Goal: Information Seeking & Learning: Learn about a topic

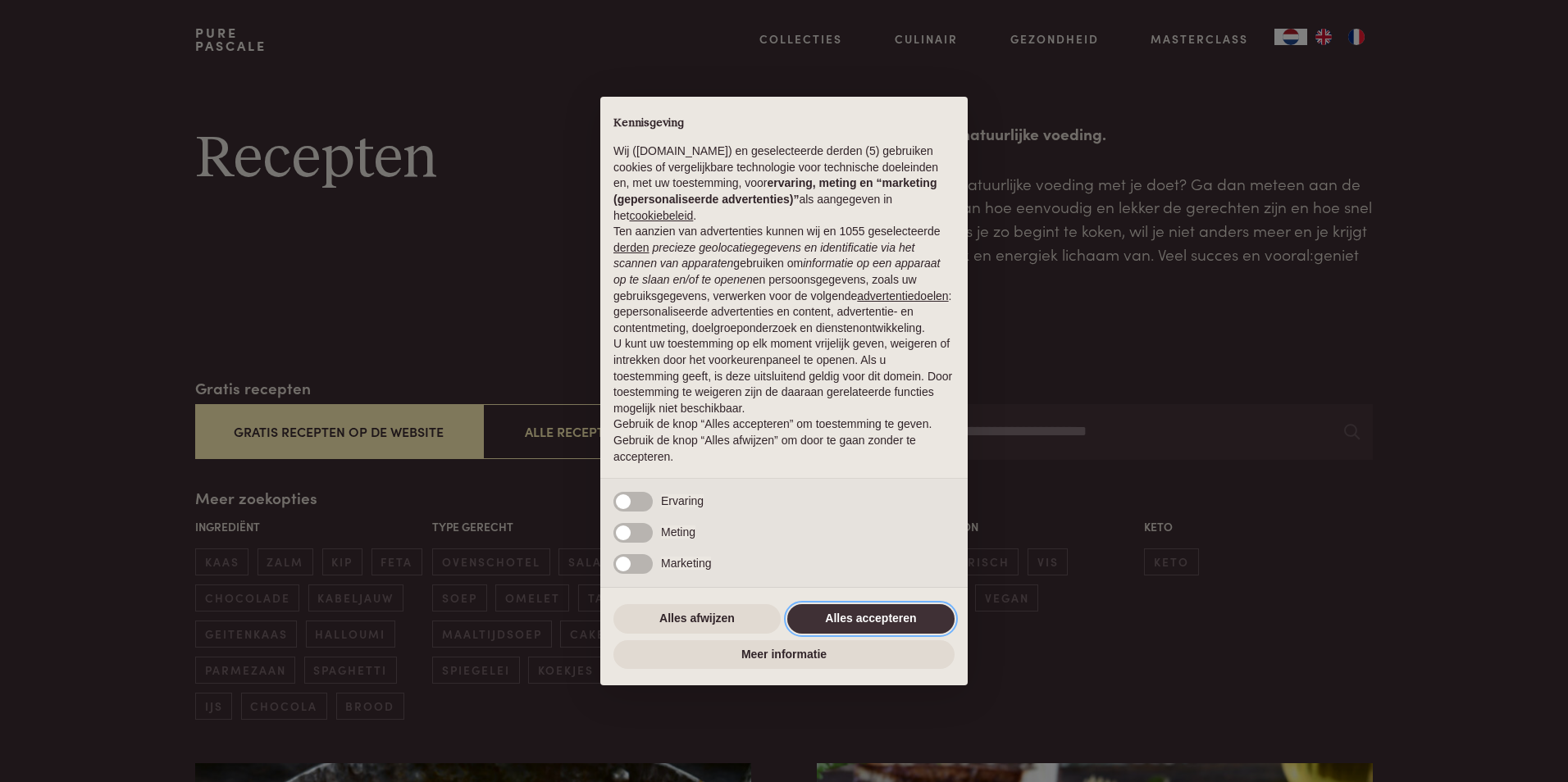
click at [907, 619] on button "Alles accepteren" at bounding box center [871, 619] width 167 height 30
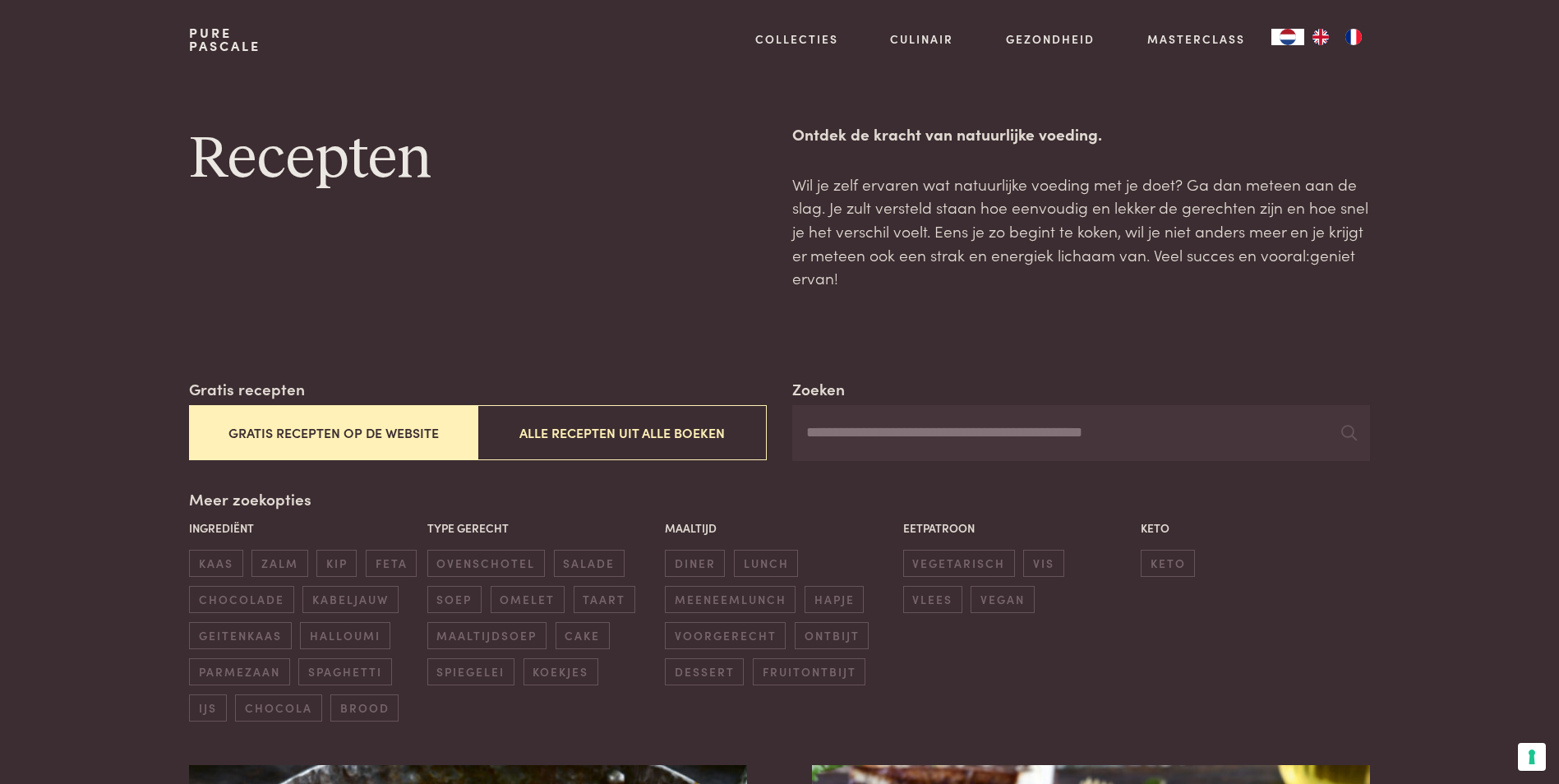
click at [402, 441] on button "Gratis recepten op de website" at bounding box center [333, 433] width 289 height 55
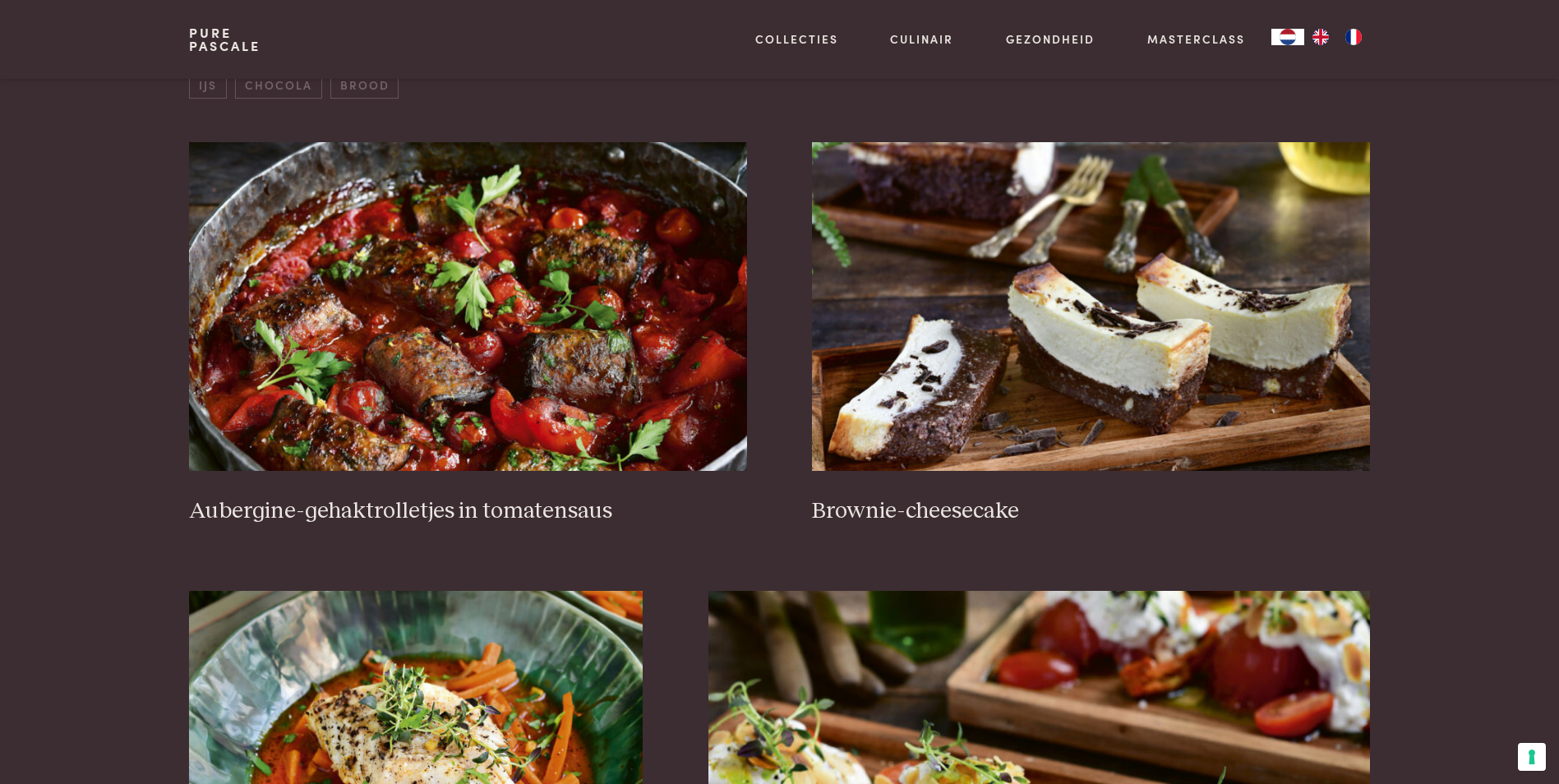
scroll to position [624, 0]
click at [281, 394] on img at bounding box center [468, 305] width 558 height 329
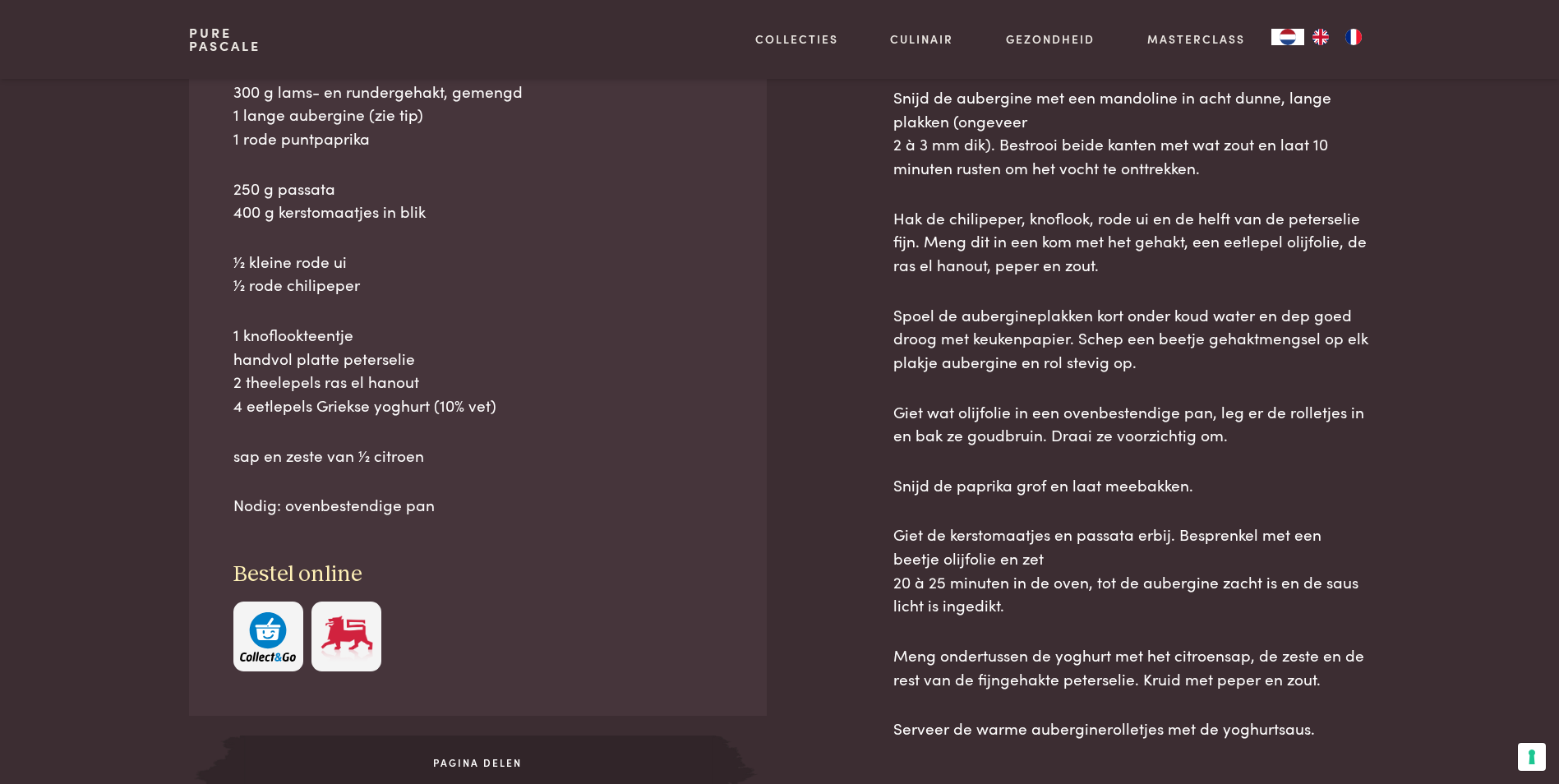
scroll to position [822, 0]
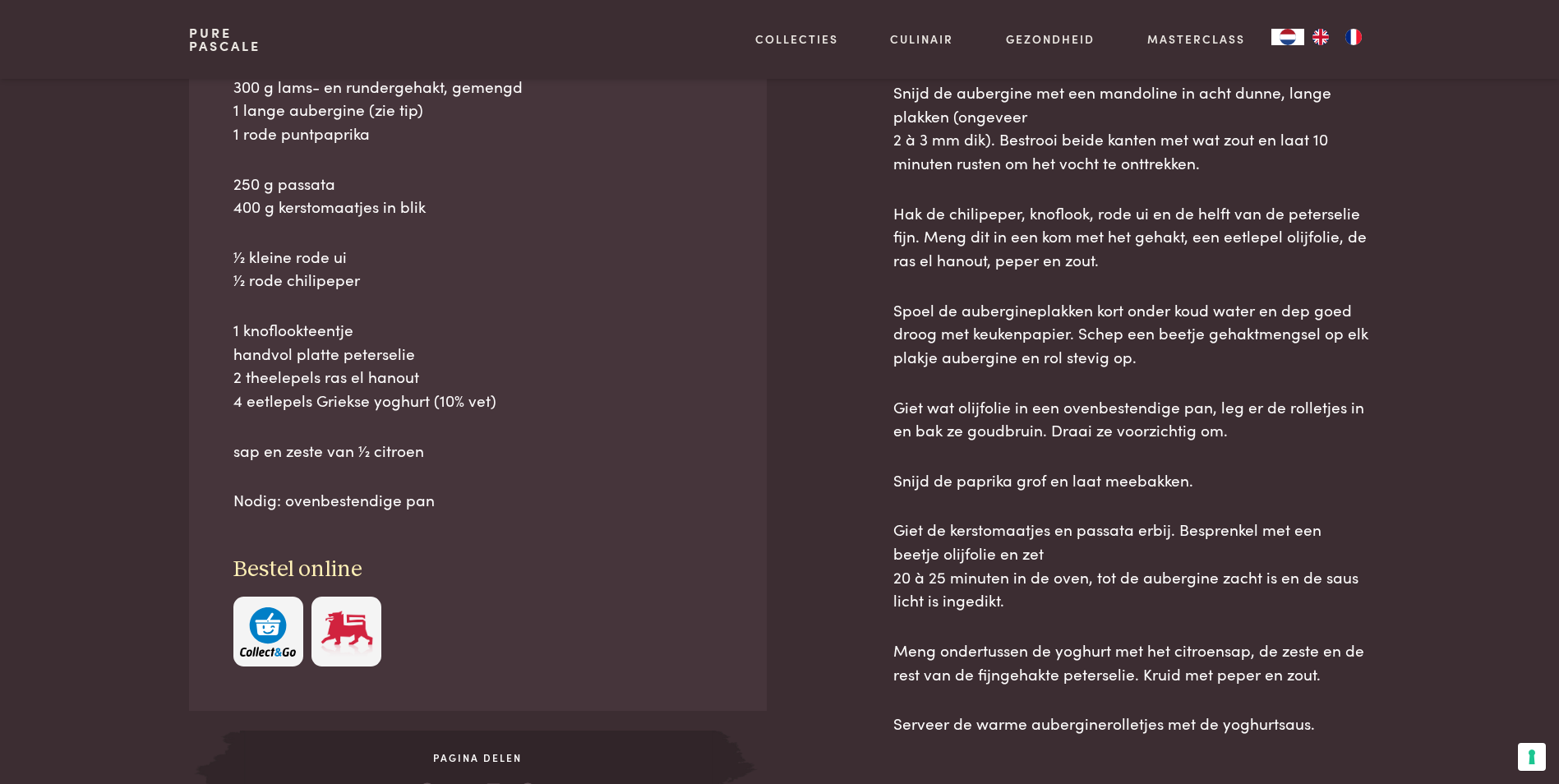
click at [244, 656] on img "button" at bounding box center [268, 632] width 56 height 50
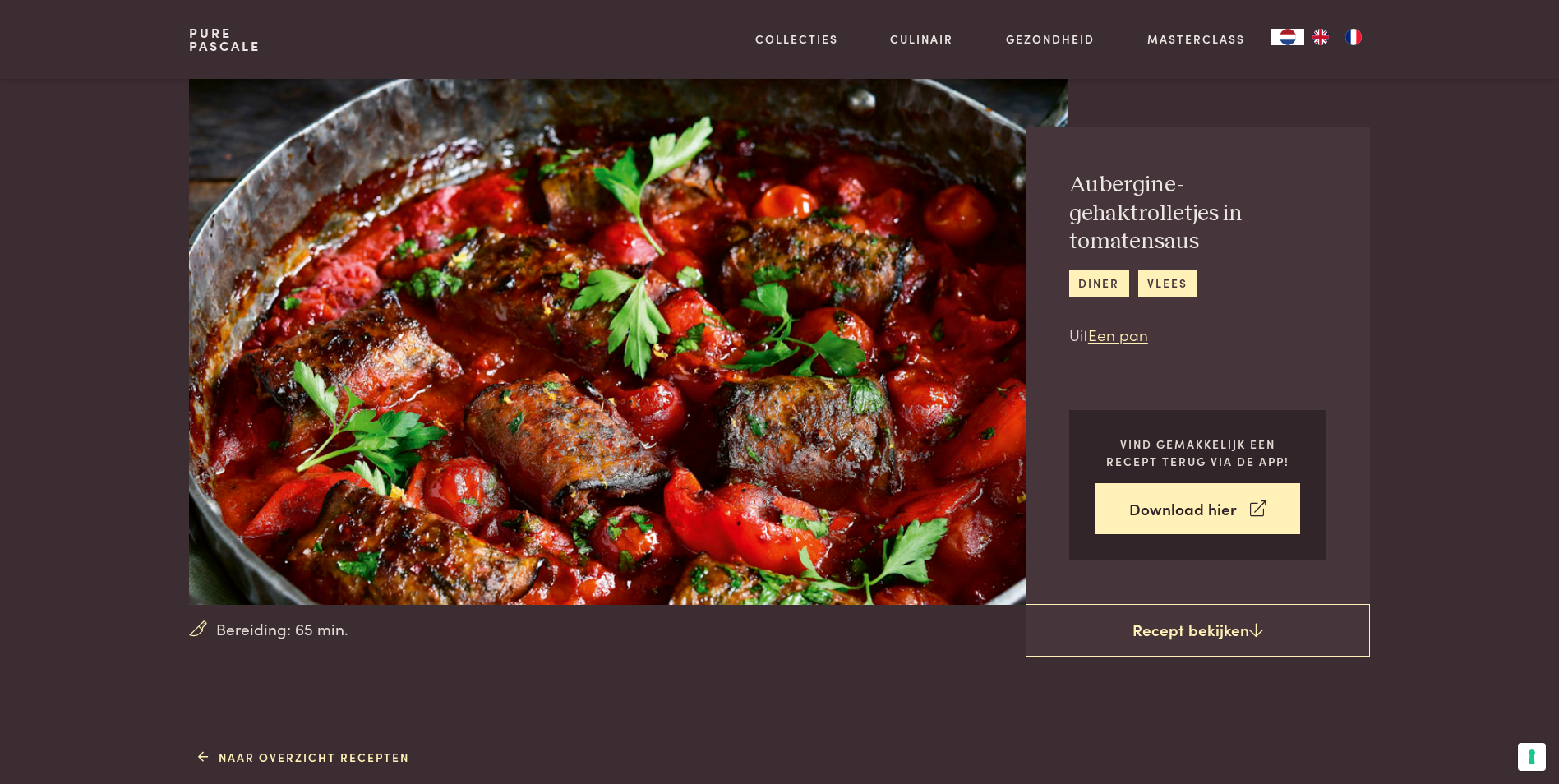
scroll to position [0, 0]
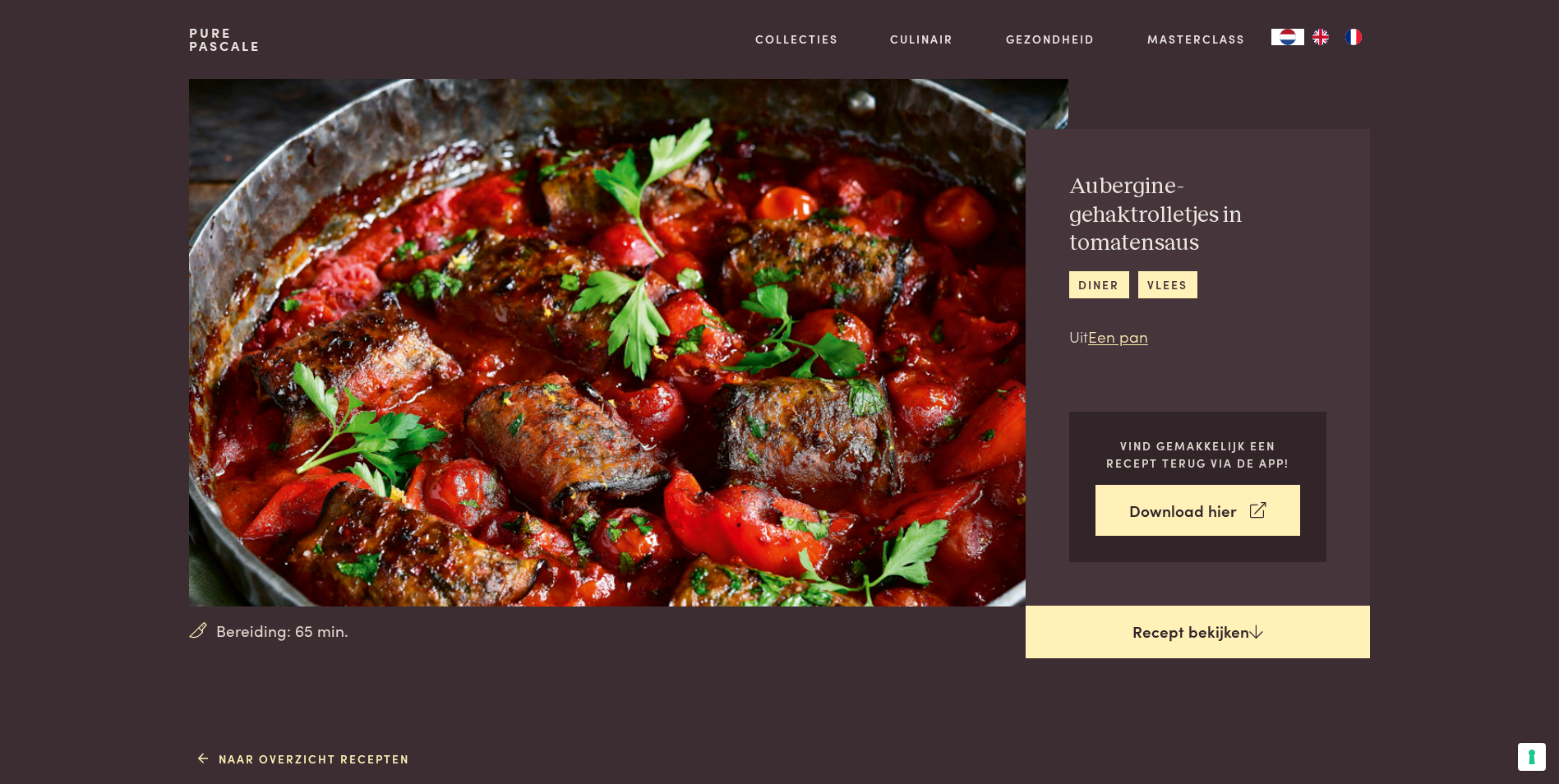
click at [1184, 626] on link "Recept bekijken" at bounding box center [1198, 632] width 344 height 53
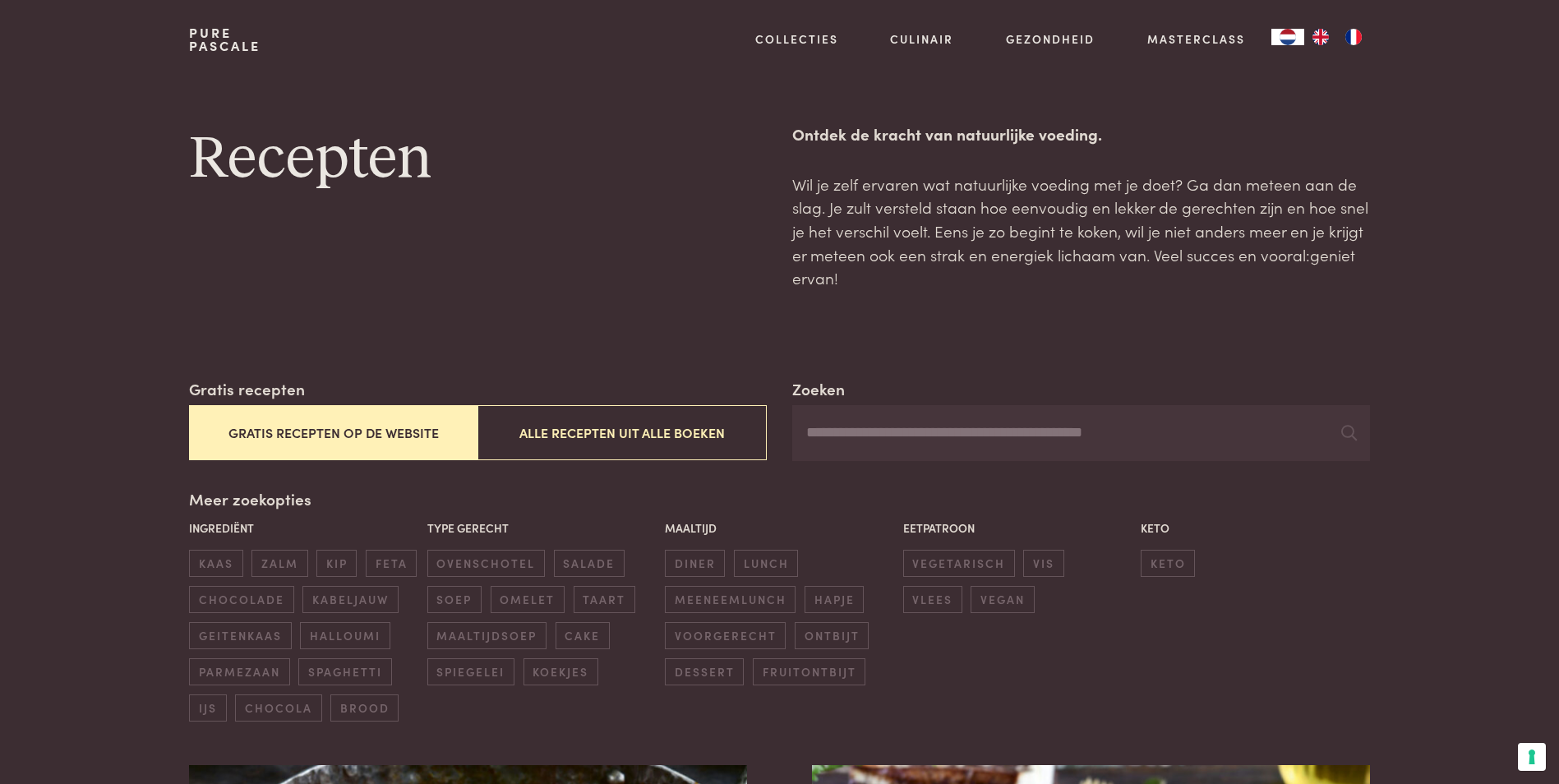
click at [401, 448] on button "Gratis recepten op de website" at bounding box center [333, 433] width 289 height 55
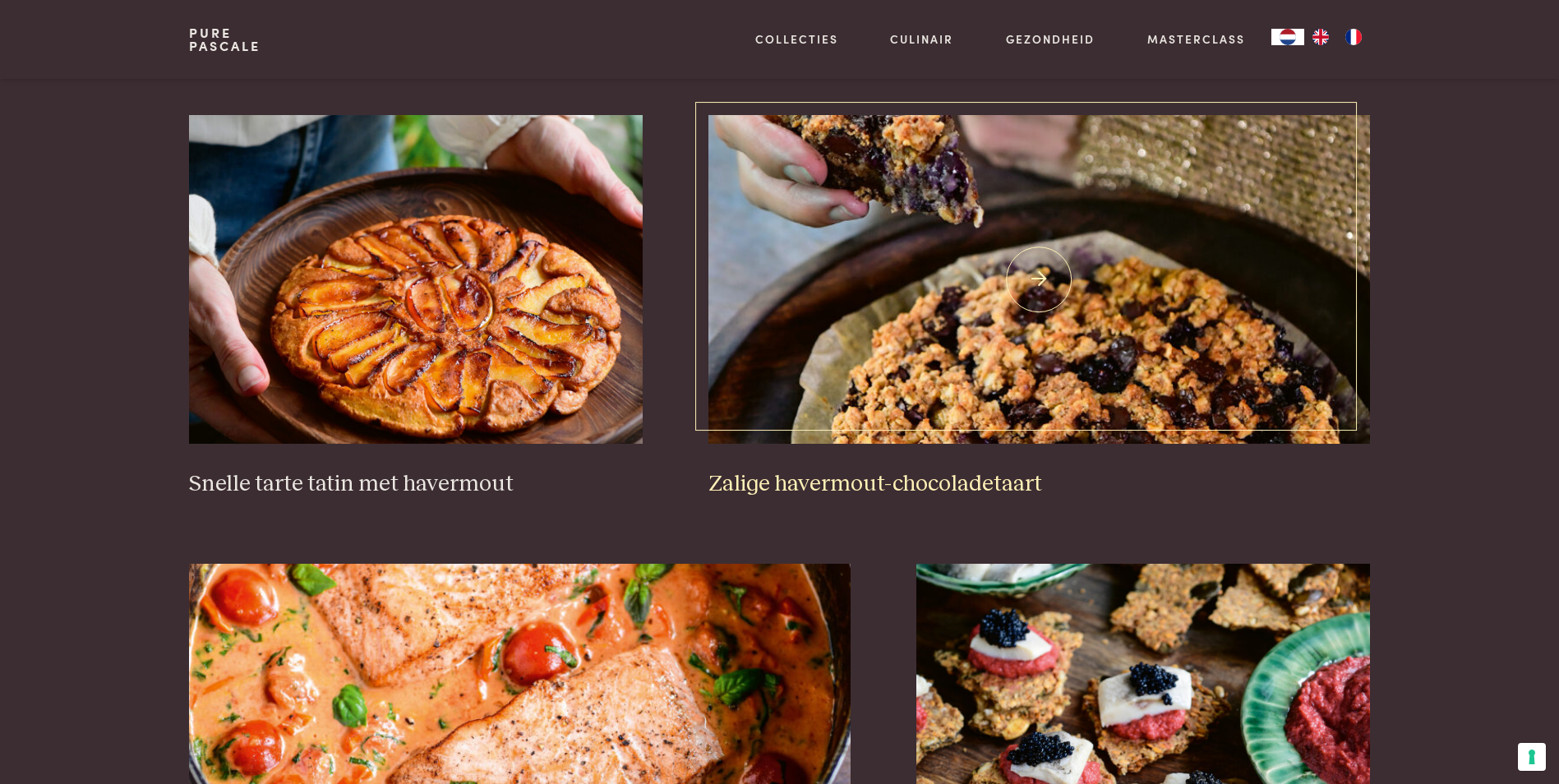
scroll to position [2514, 0]
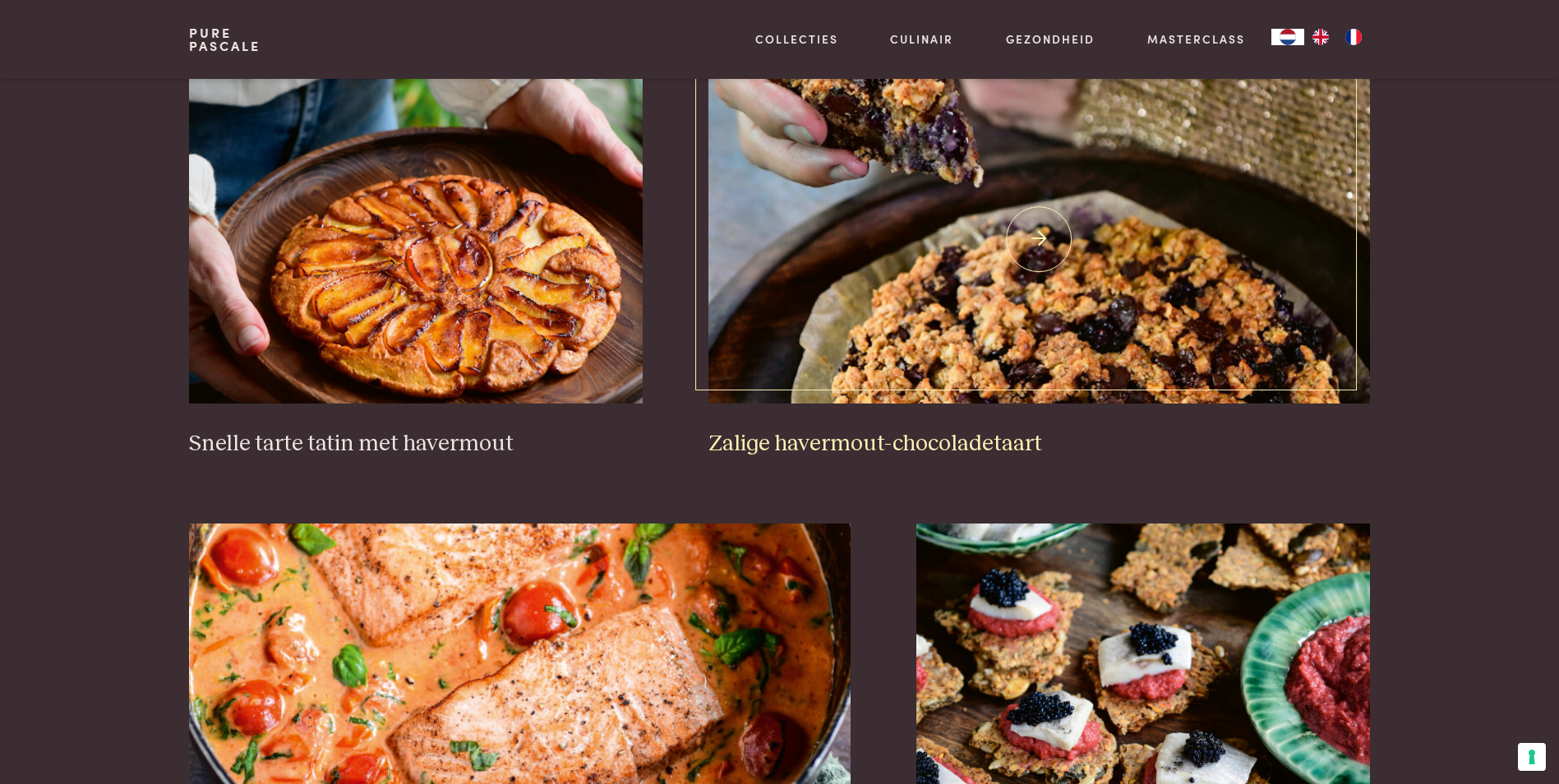
click at [923, 286] on img at bounding box center [1039, 239] width 662 height 329
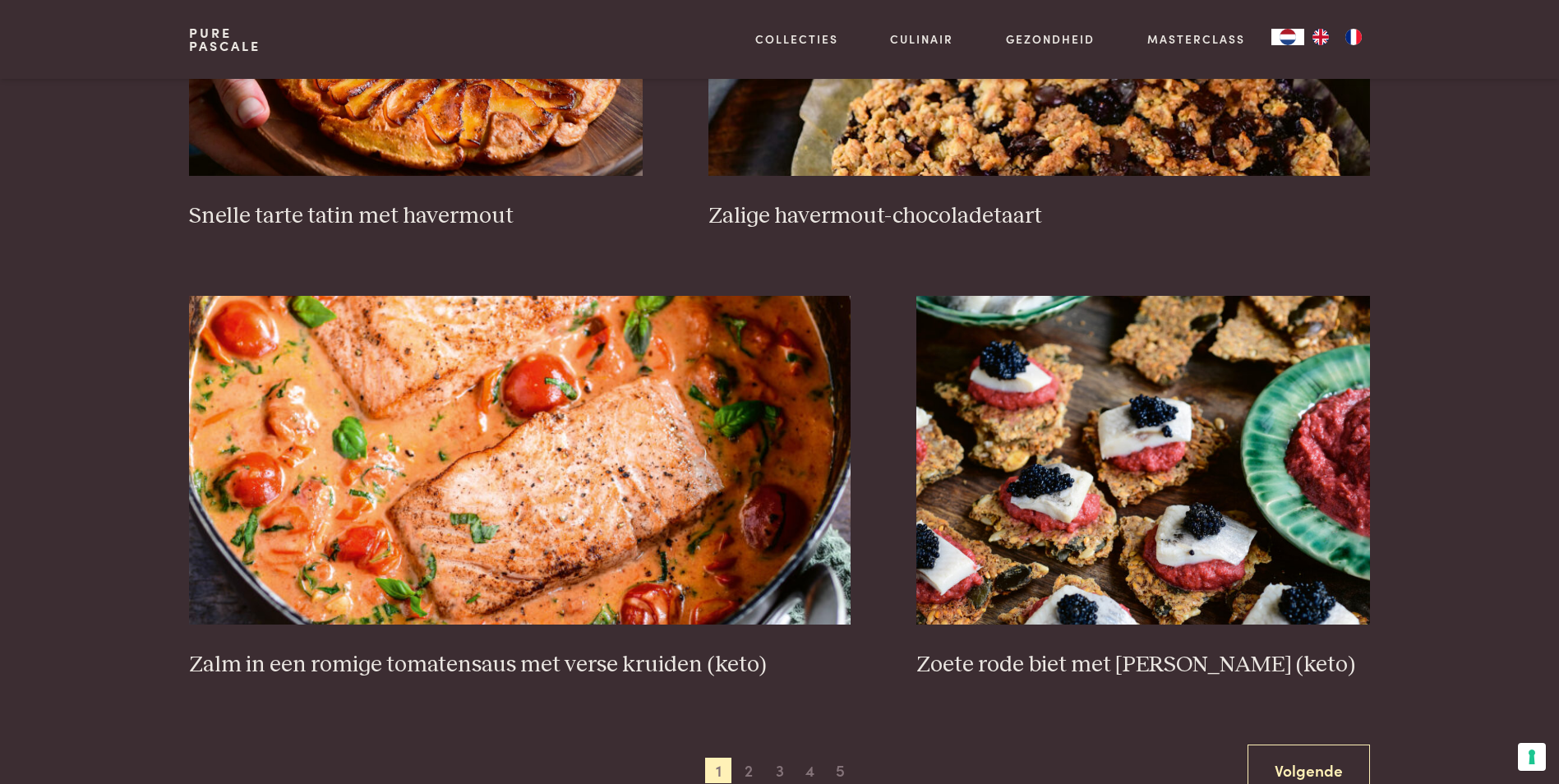
scroll to position [2761, 0]
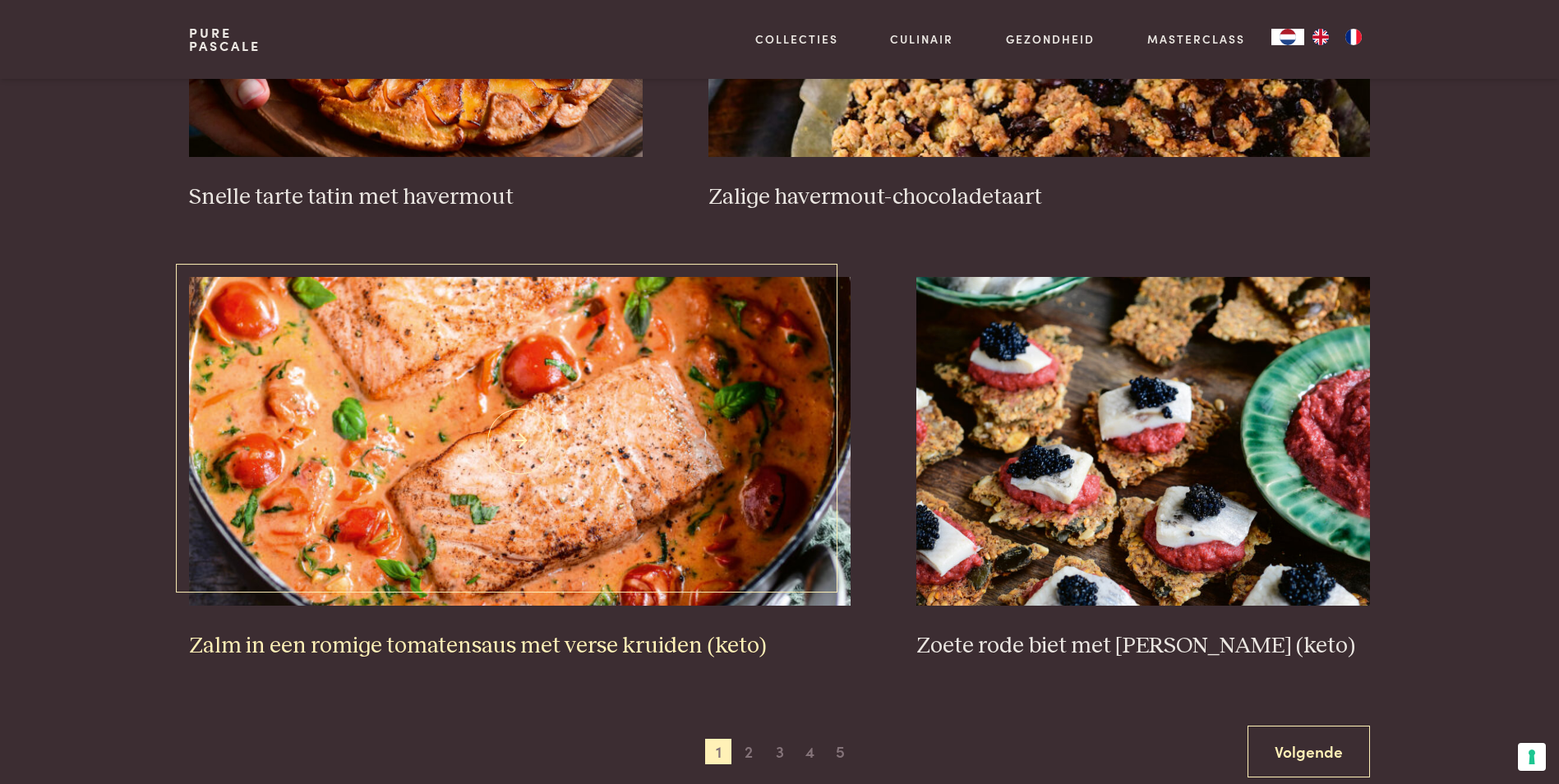
click at [424, 510] on img at bounding box center [520, 441] width 662 height 329
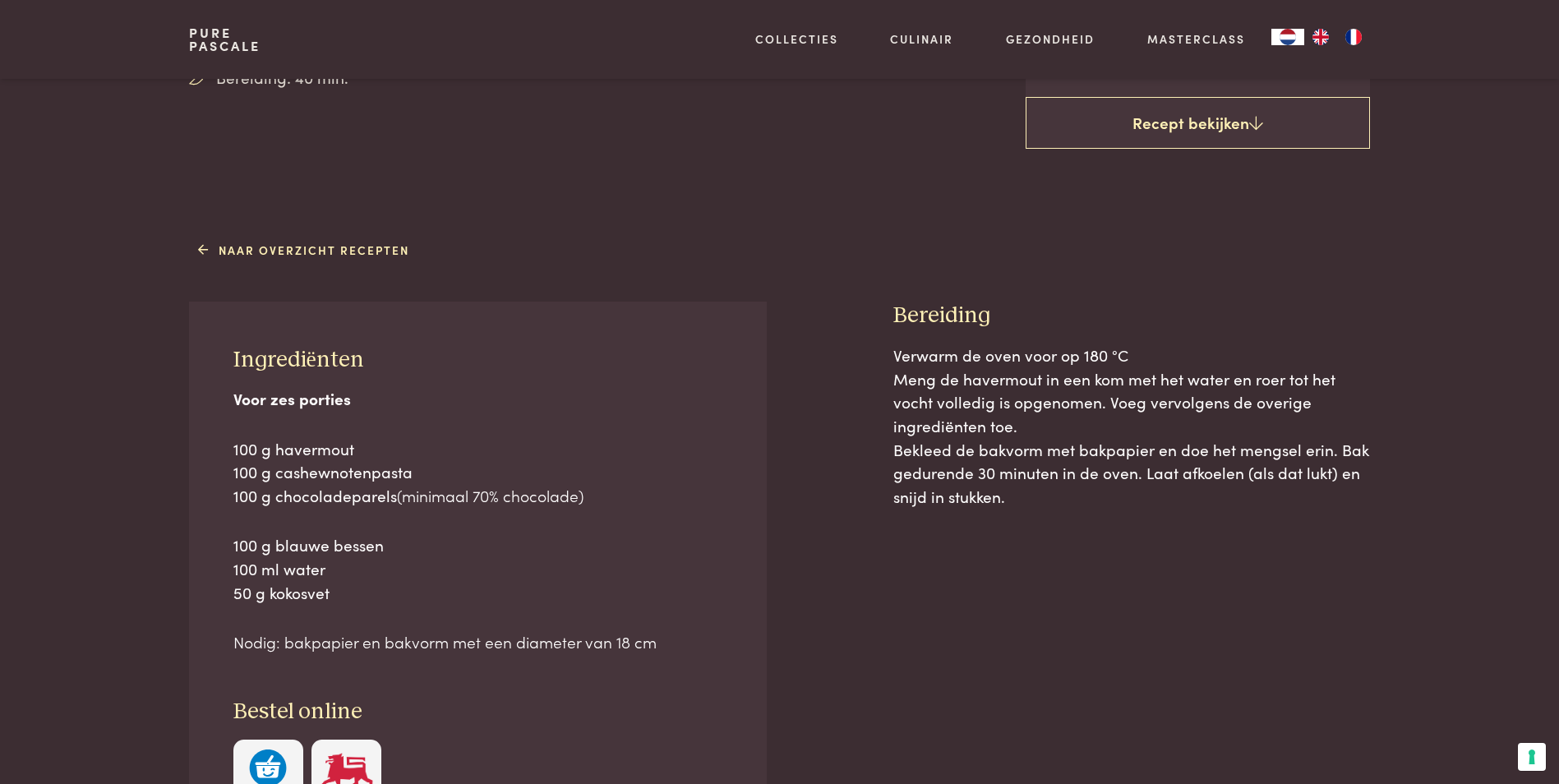
scroll to position [576, 0]
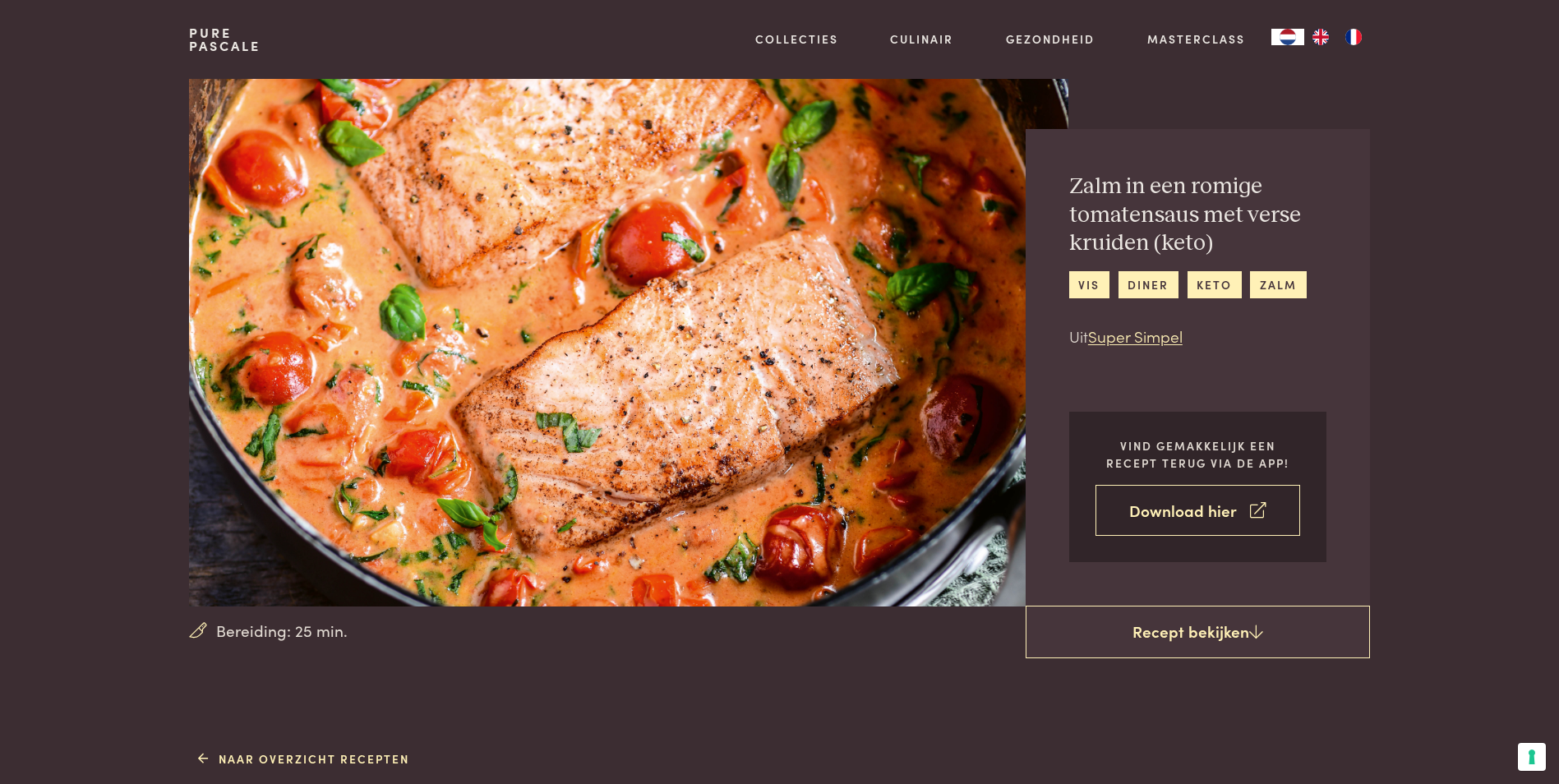
click at [1200, 504] on link "Download hier" at bounding box center [1198, 511] width 205 height 52
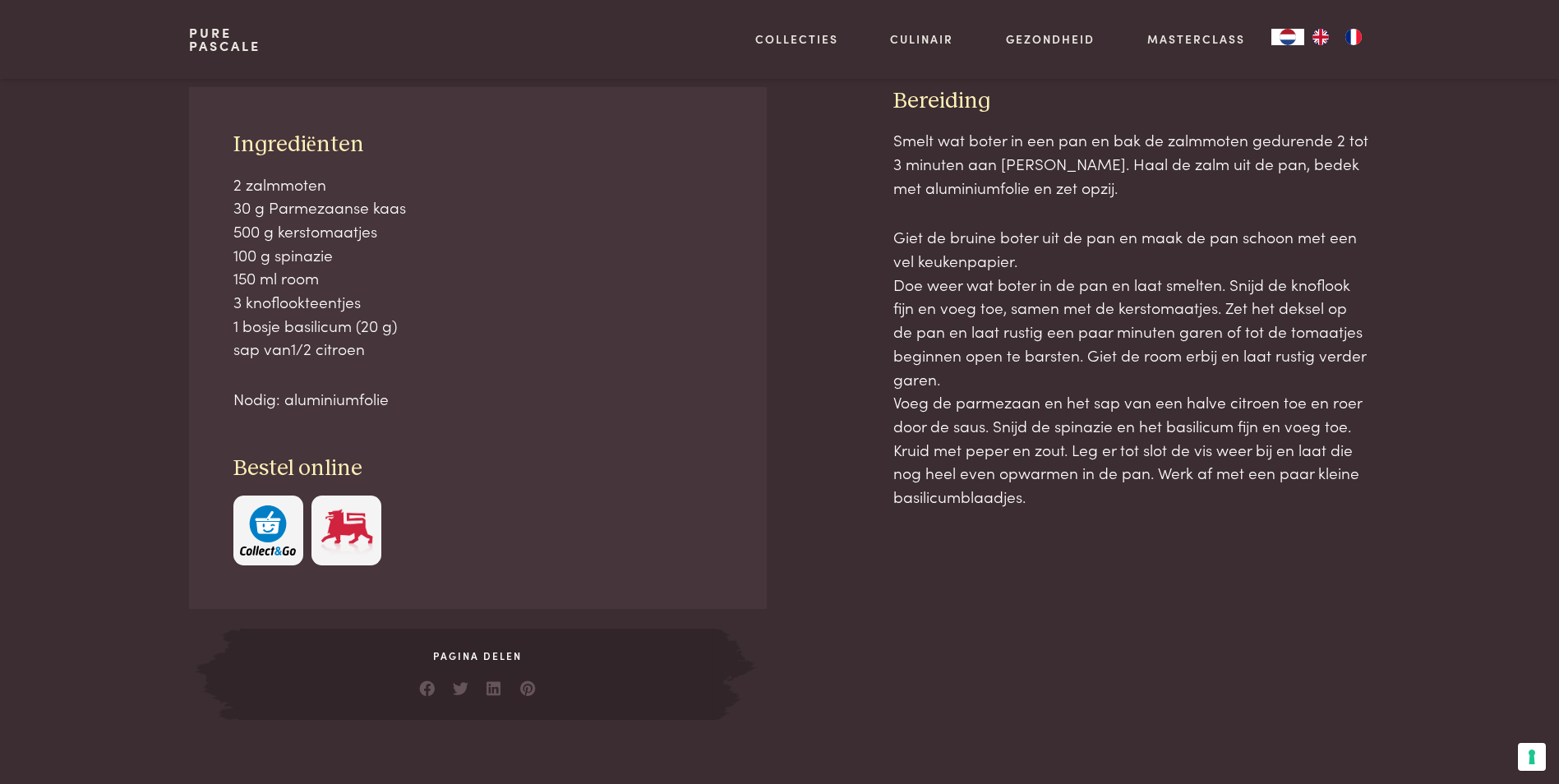
scroll to position [822, 0]
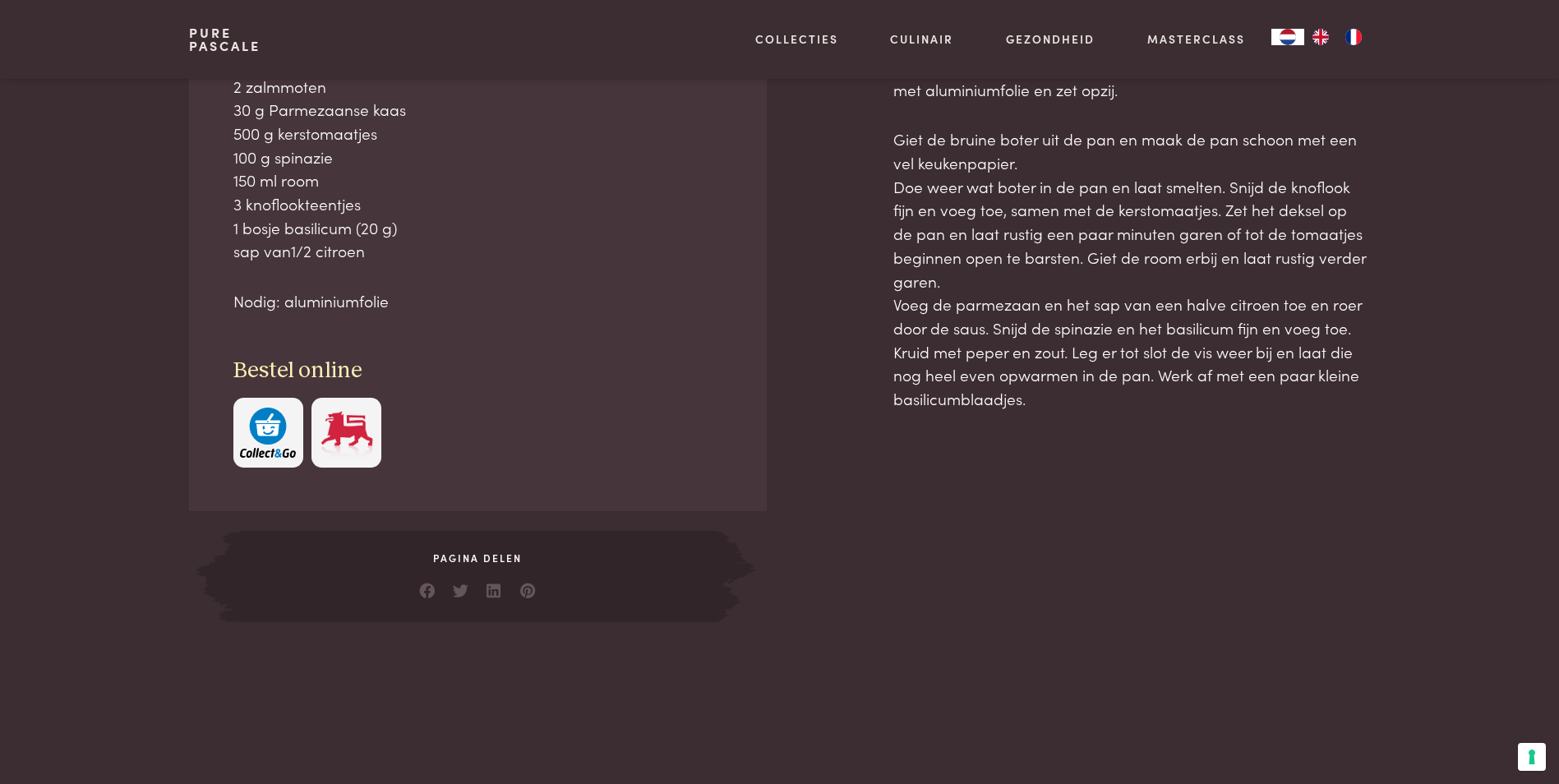
click at [243, 434] on img "button" at bounding box center [268, 432] width 56 height 50
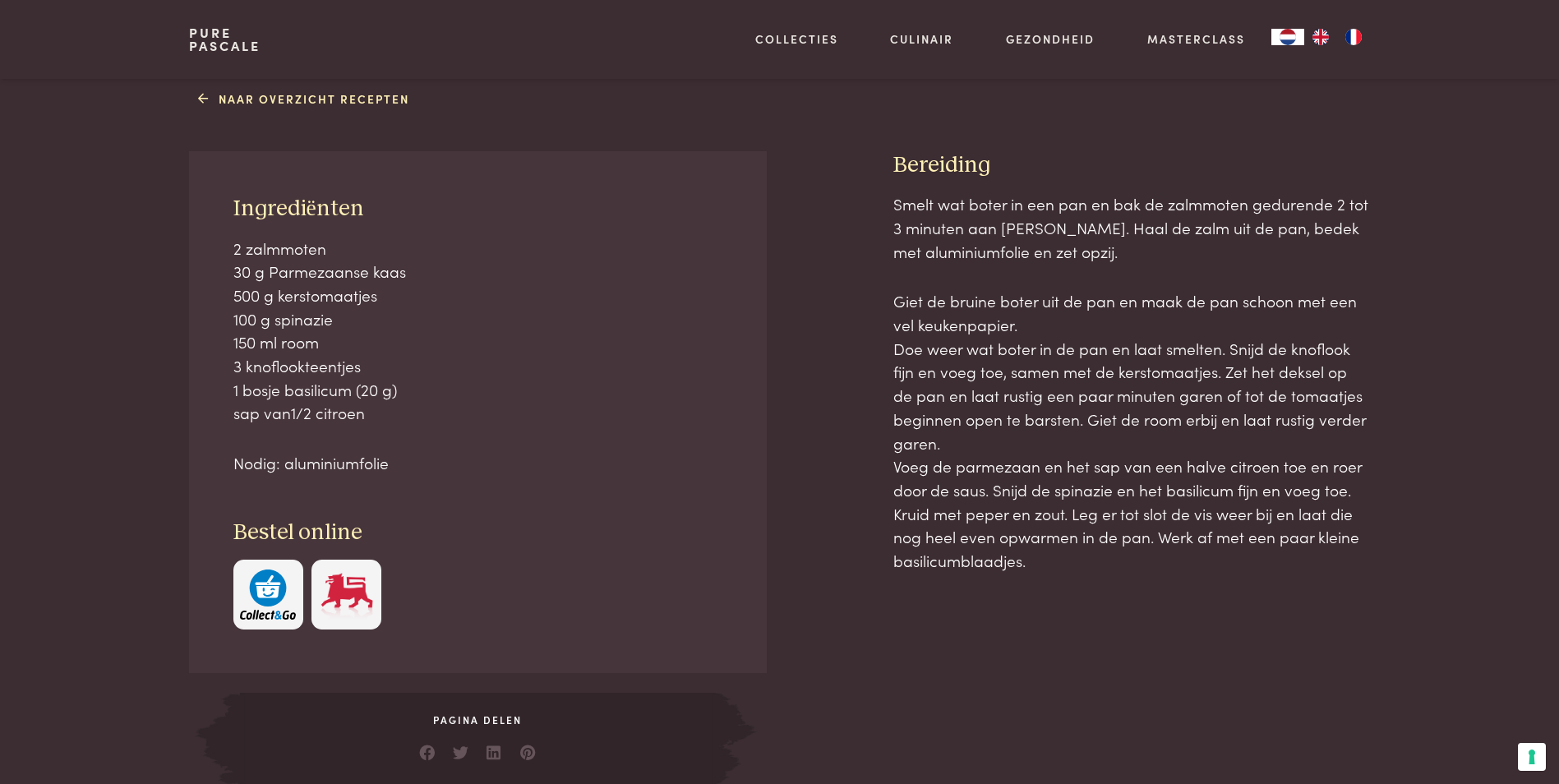
scroll to position [657, 0]
click at [286, 594] on img "button" at bounding box center [268, 597] width 56 height 50
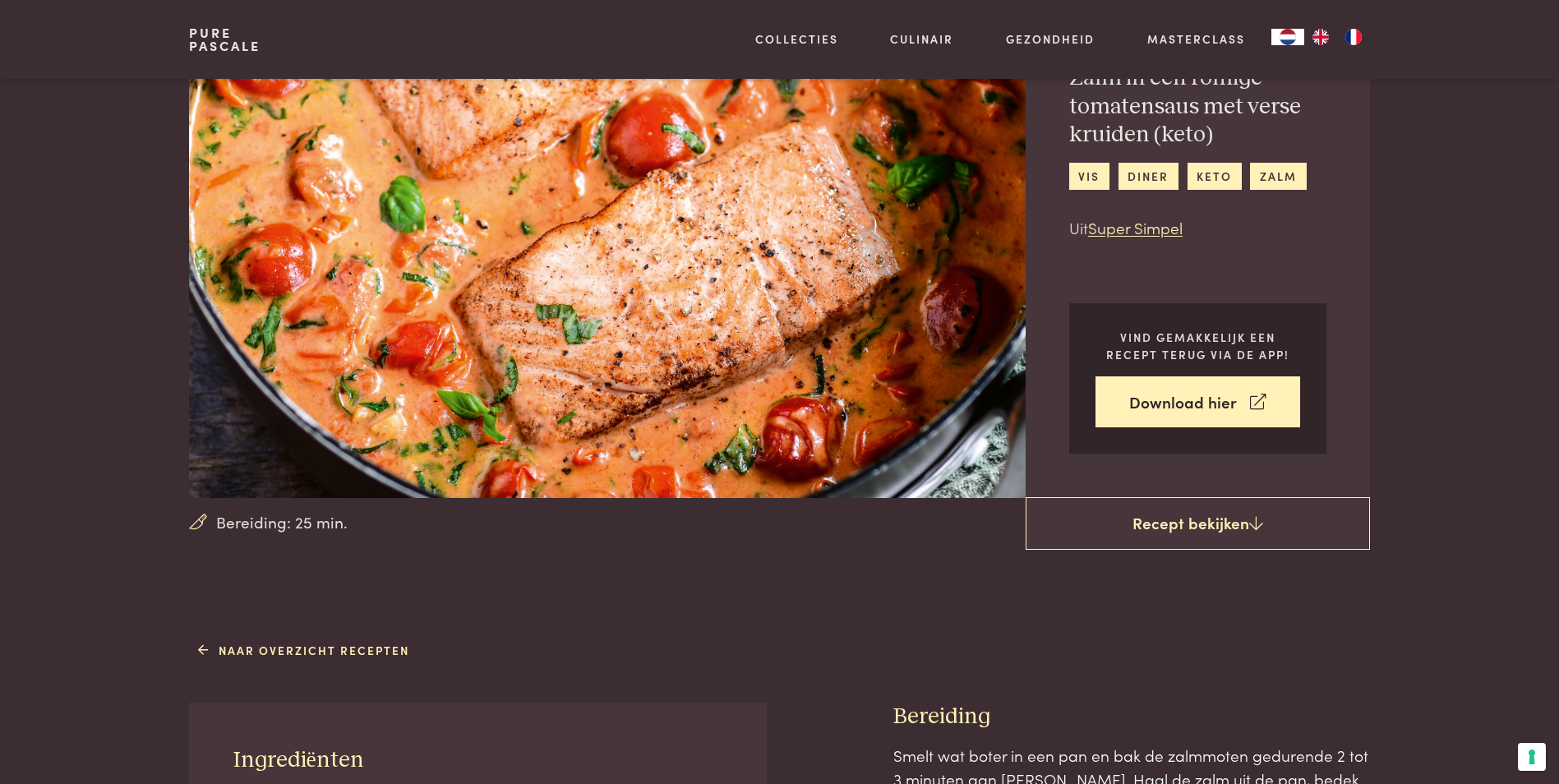
scroll to position [0, 0]
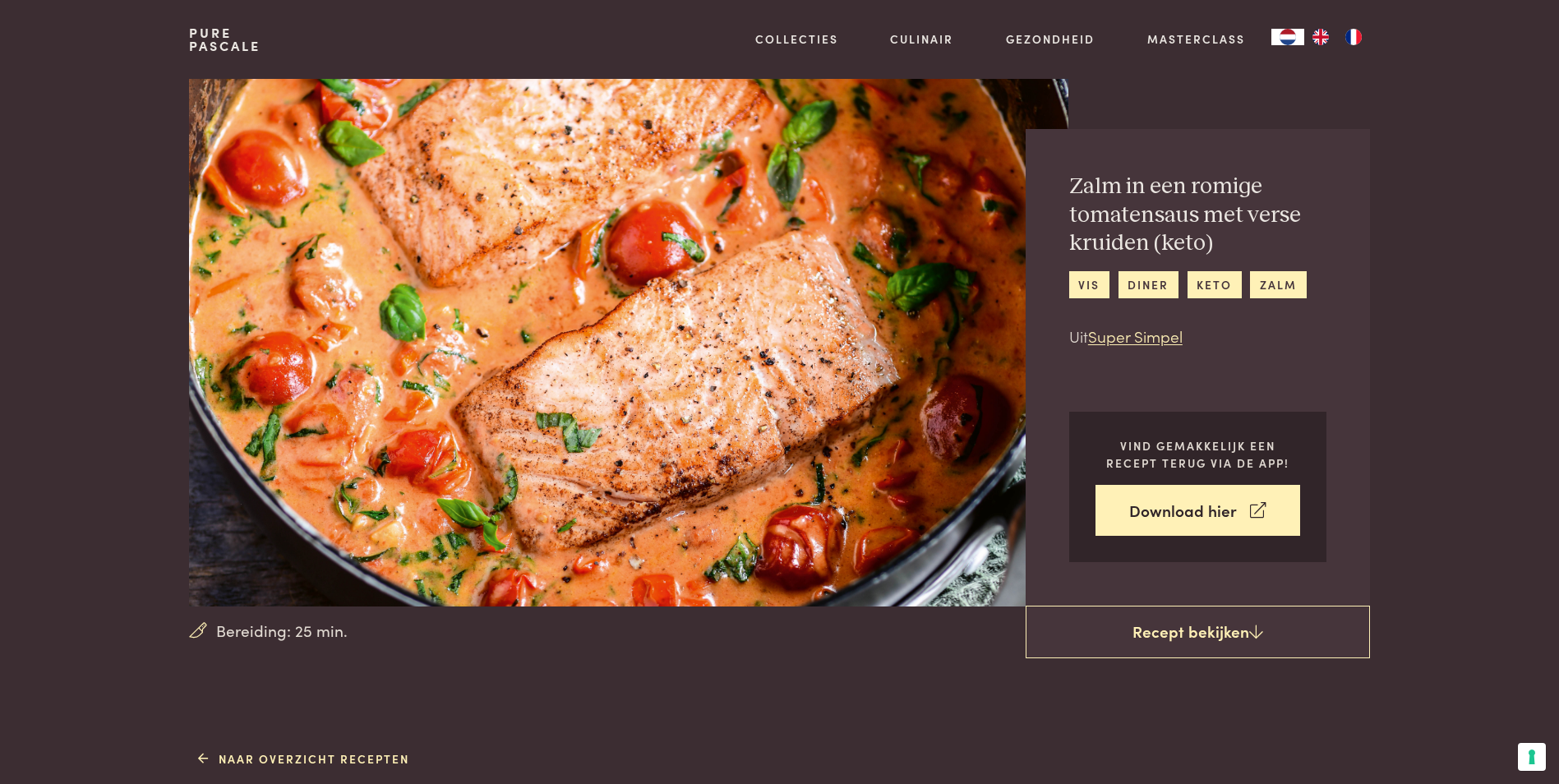
click at [1108, 603] on div "Zalm in een romige tomatensaus met verse kruiden (keto) vis diner keto zalm Uit…" at bounding box center [1198, 368] width 344 height 477
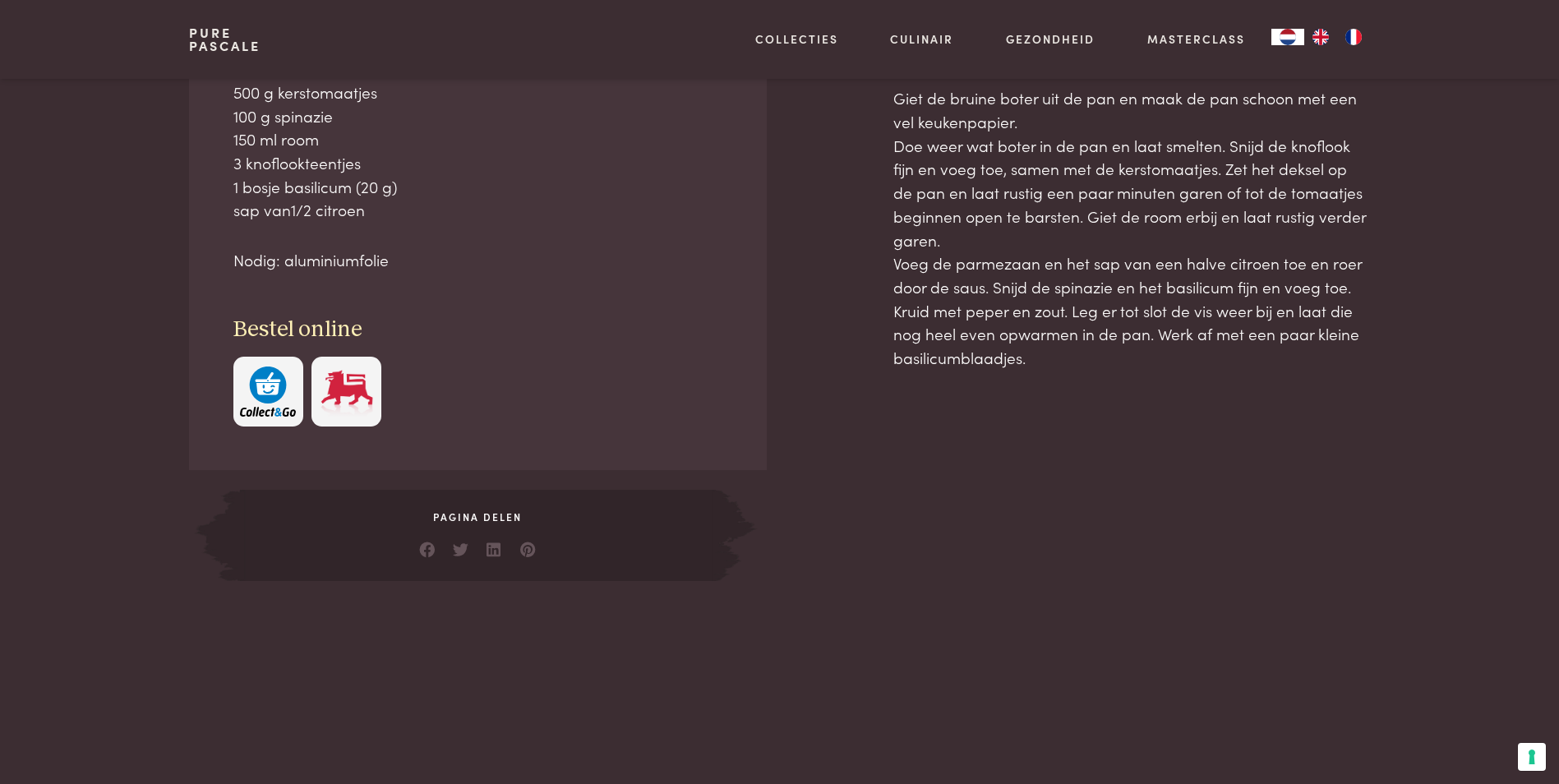
scroll to position [822, 0]
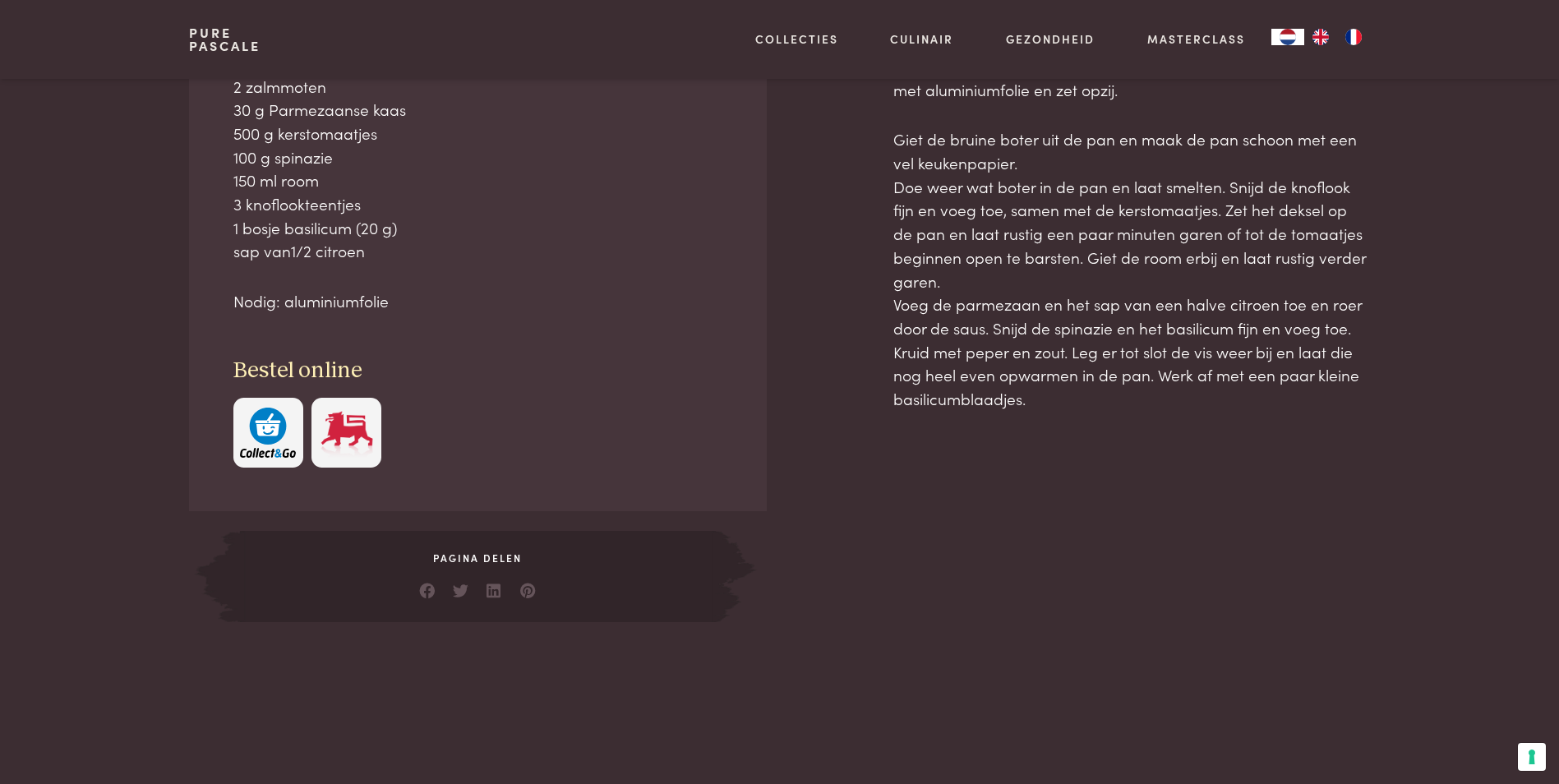
click at [277, 424] on img "button" at bounding box center [268, 432] width 56 height 50
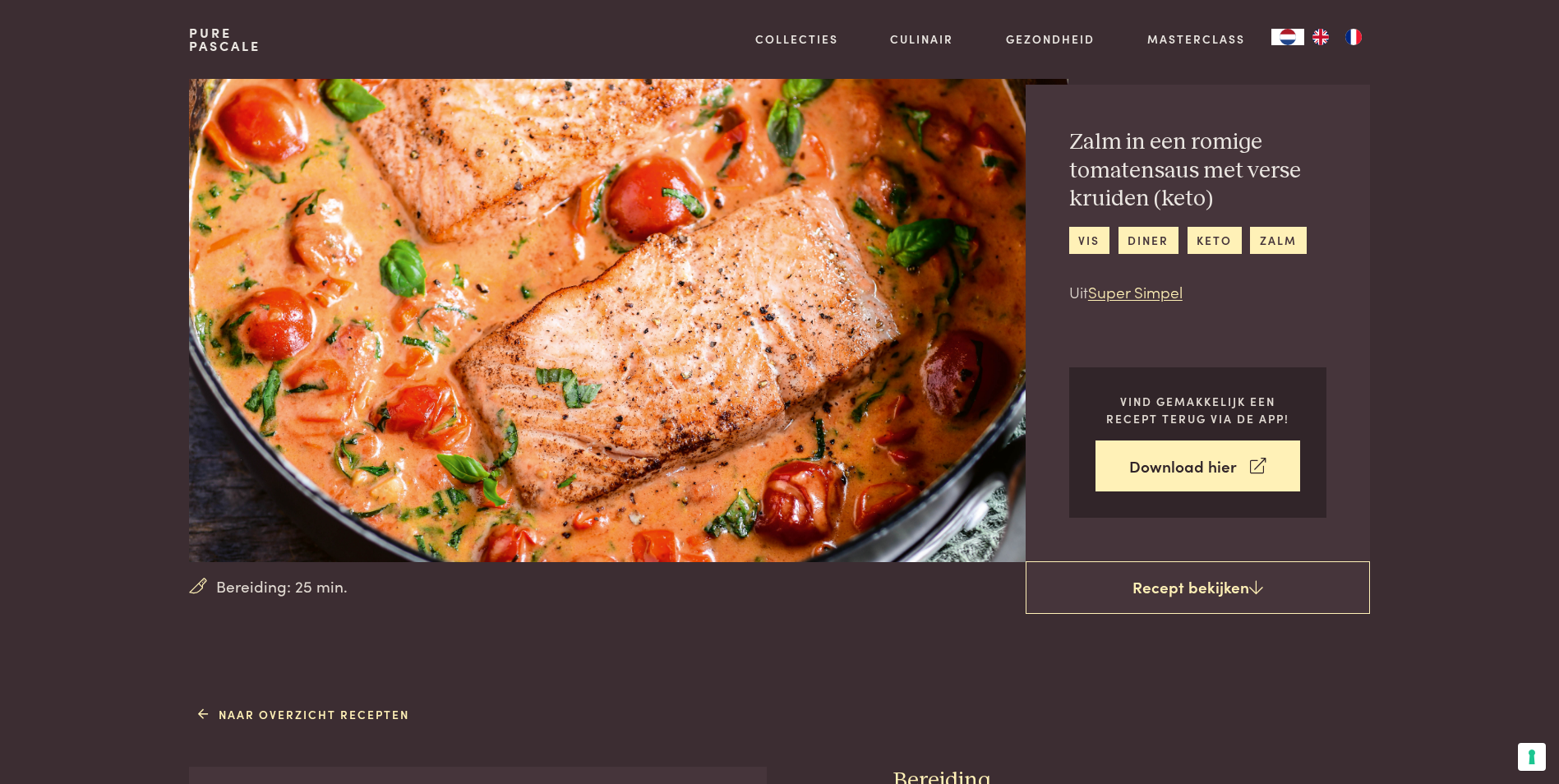
scroll to position [82, 0]
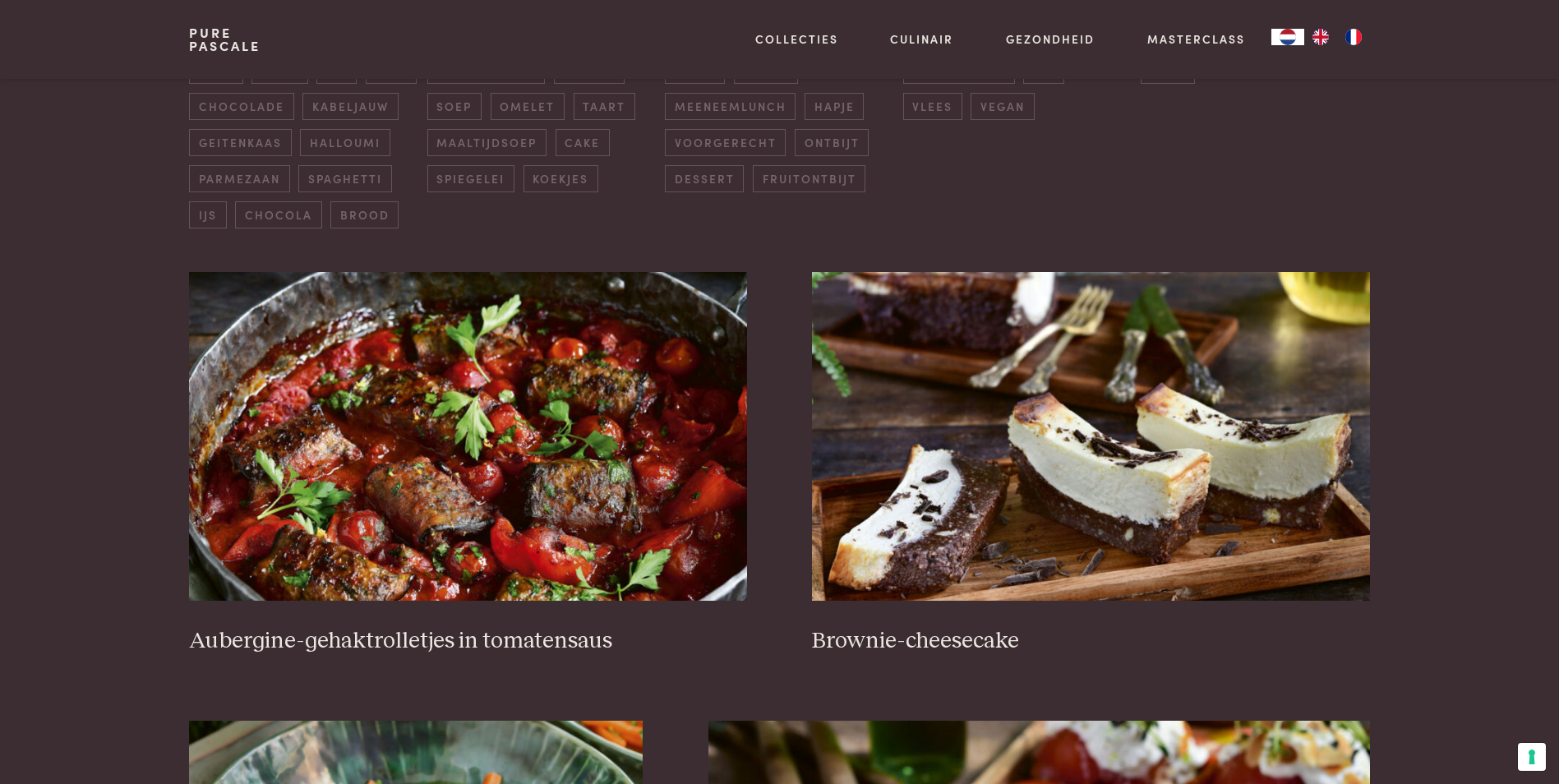
scroll to position [411, 0]
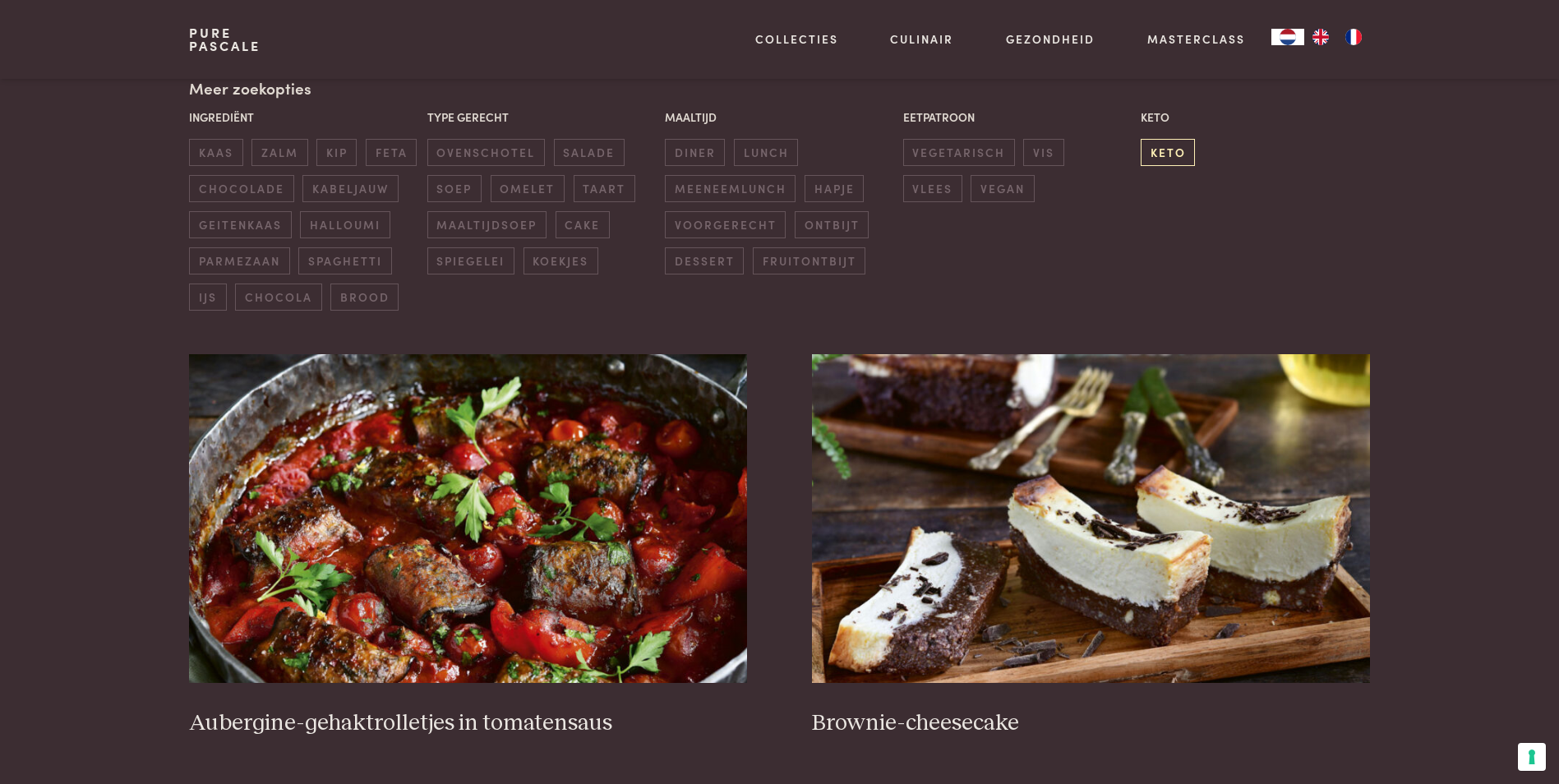
click at [1183, 140] on span "keto" at bounding box center [1168, 152] width 54 height 27
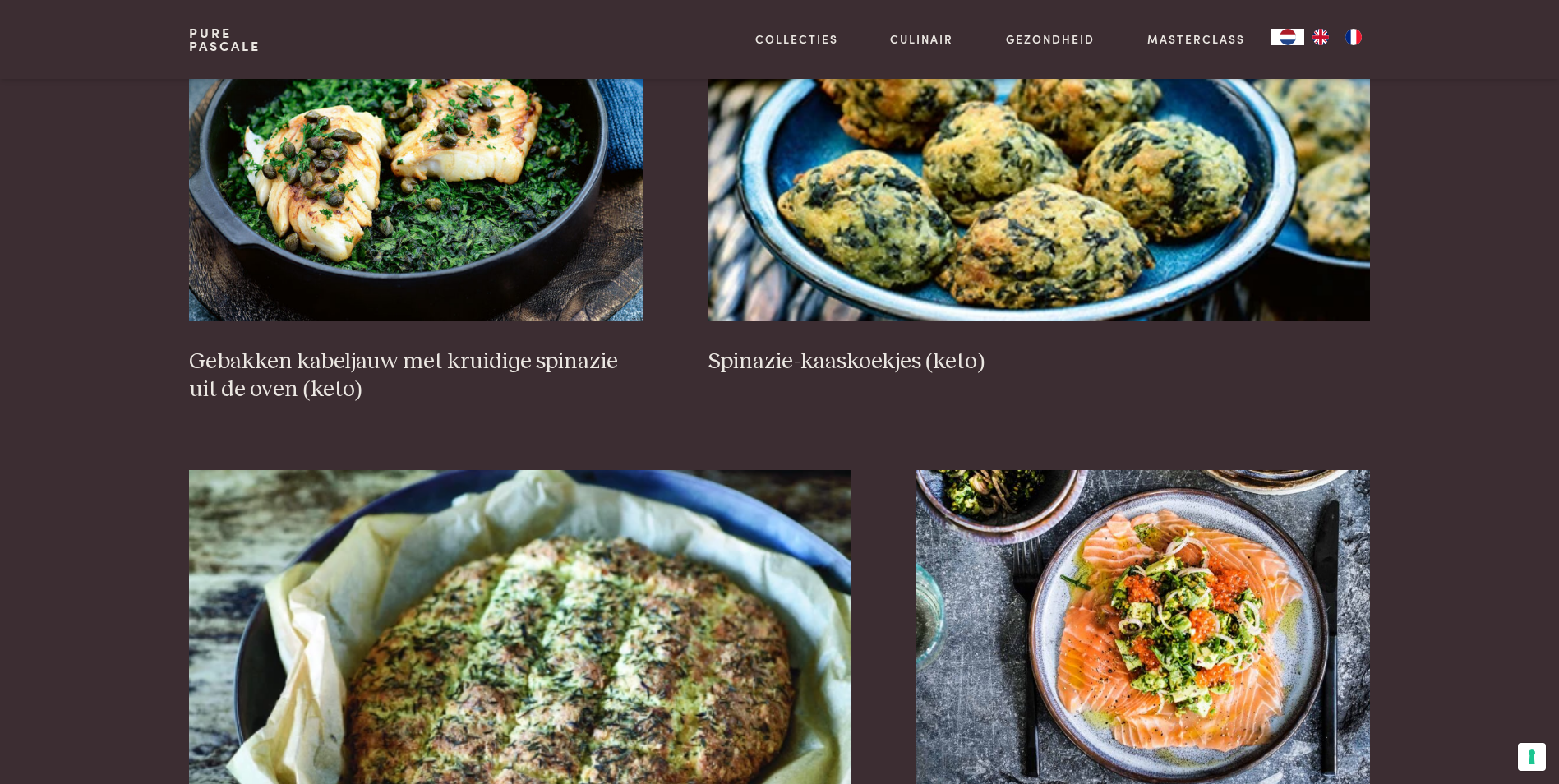
scroll to position [2843, 0]
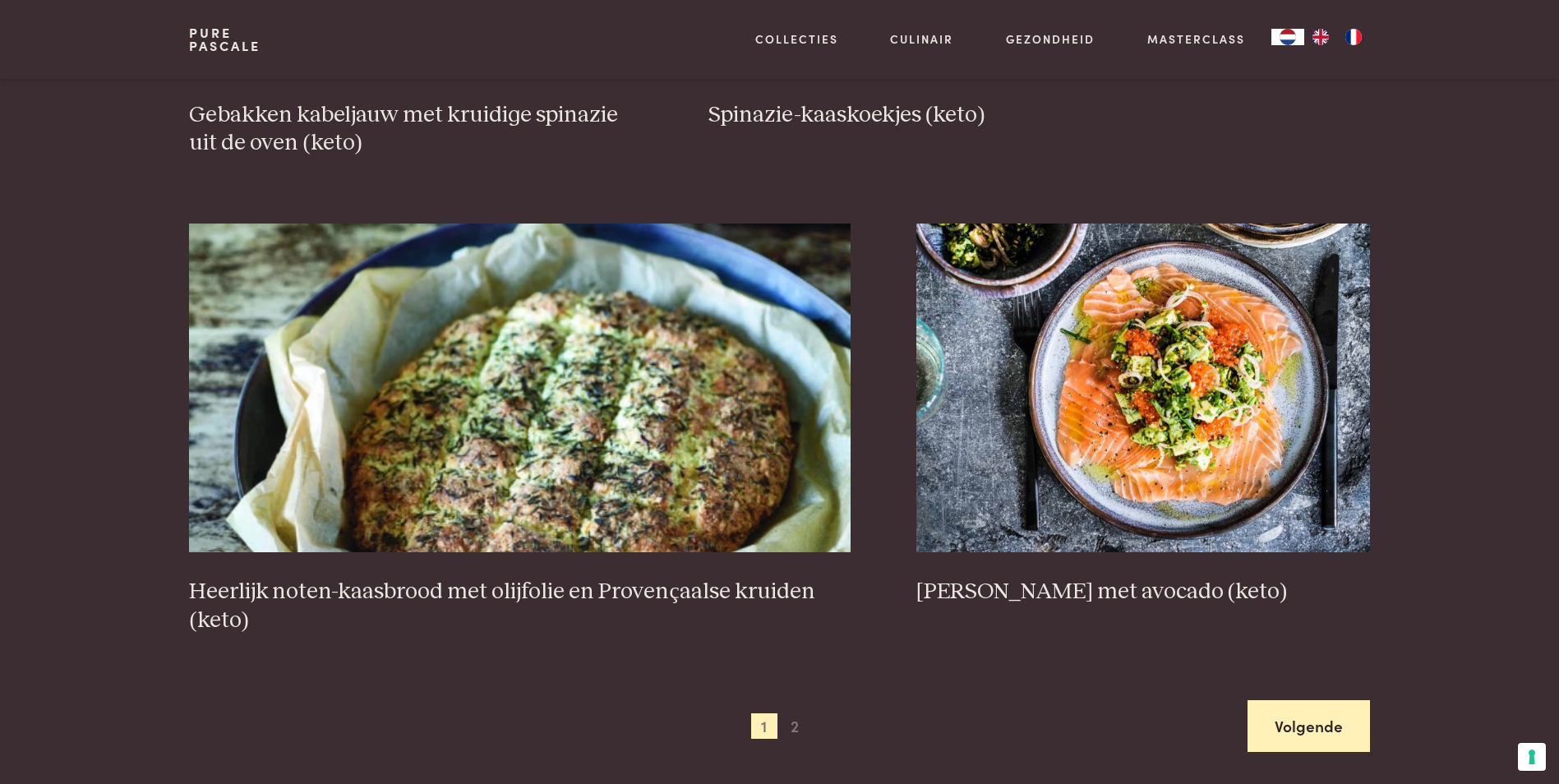
click at [1306, 719] on link "Volgende" at bounding box center [1308, 726] width 122 height 52
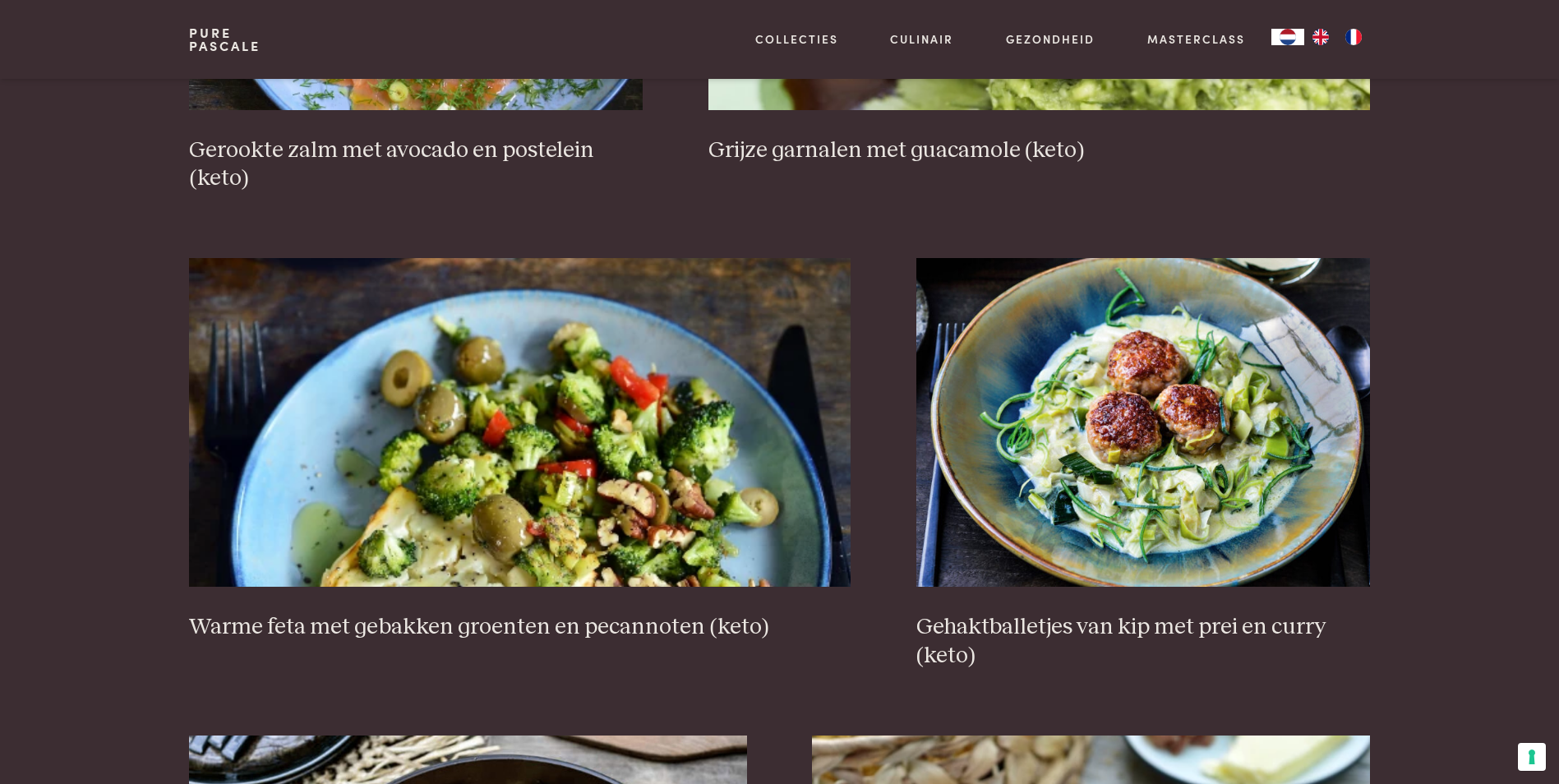
scroll to position [1200, 0]
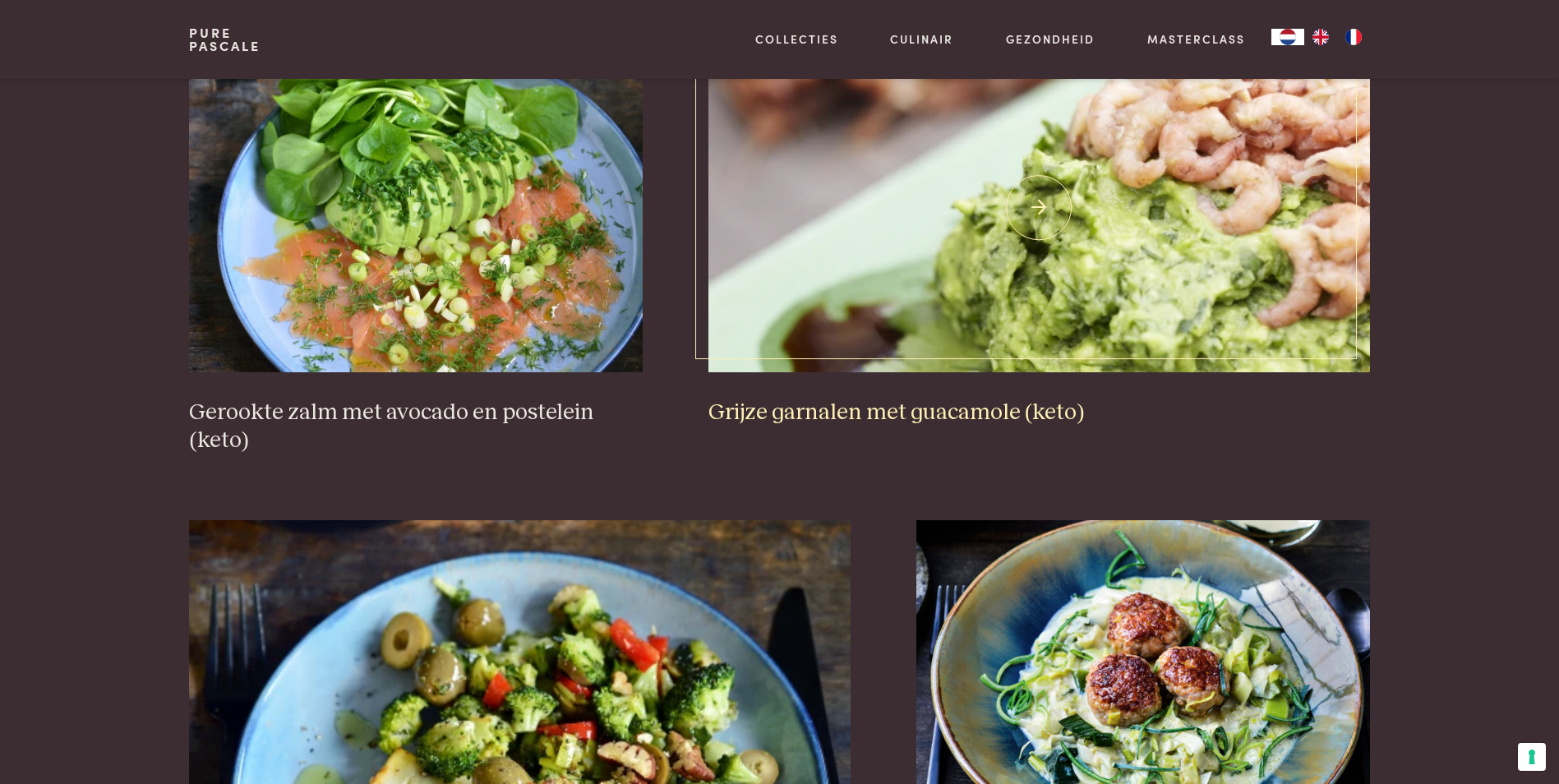
click at [1221, 339] on img at bounding box center [1039, 207] width 662 height 329
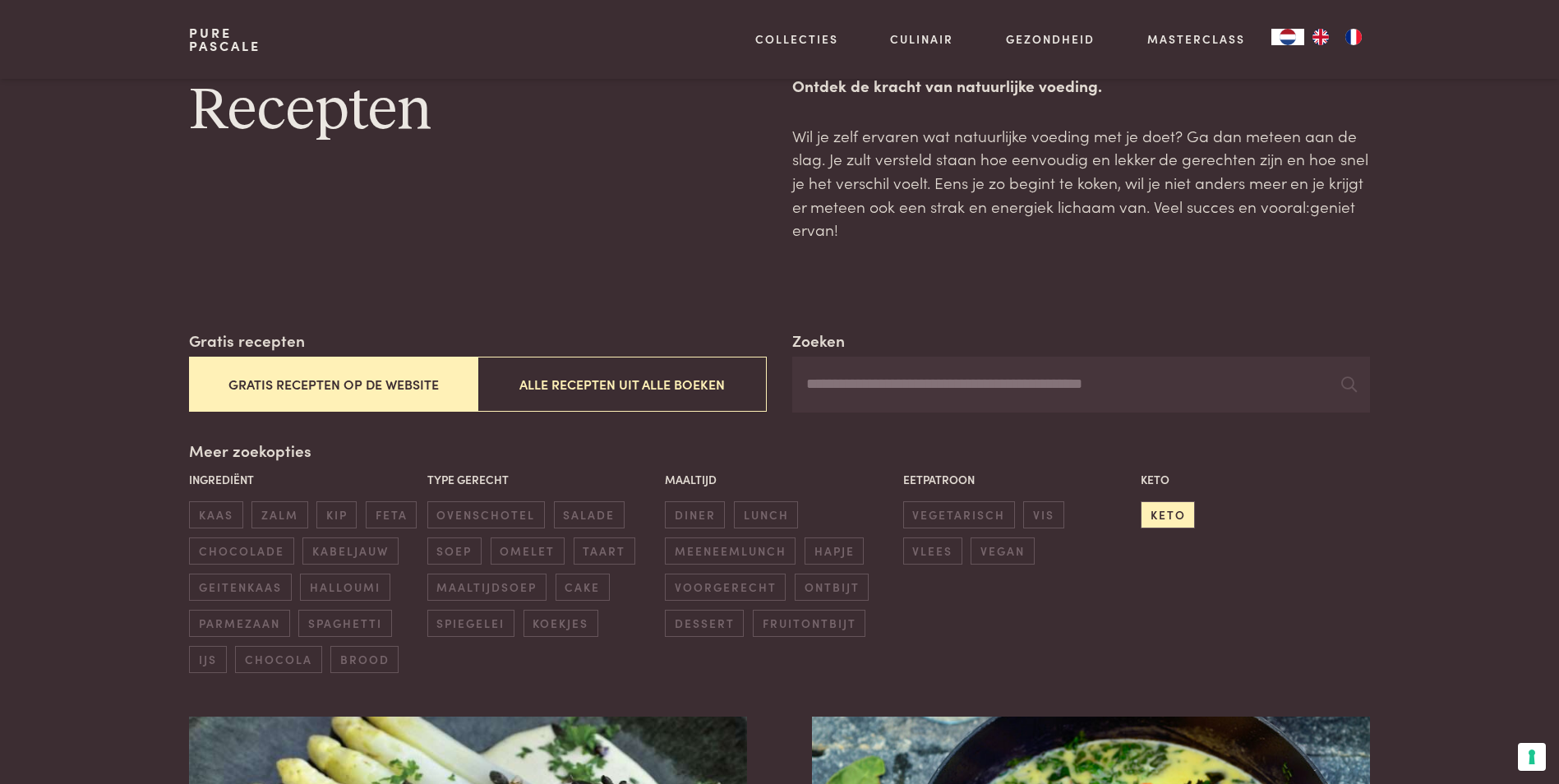
scroll to position [0, 0]
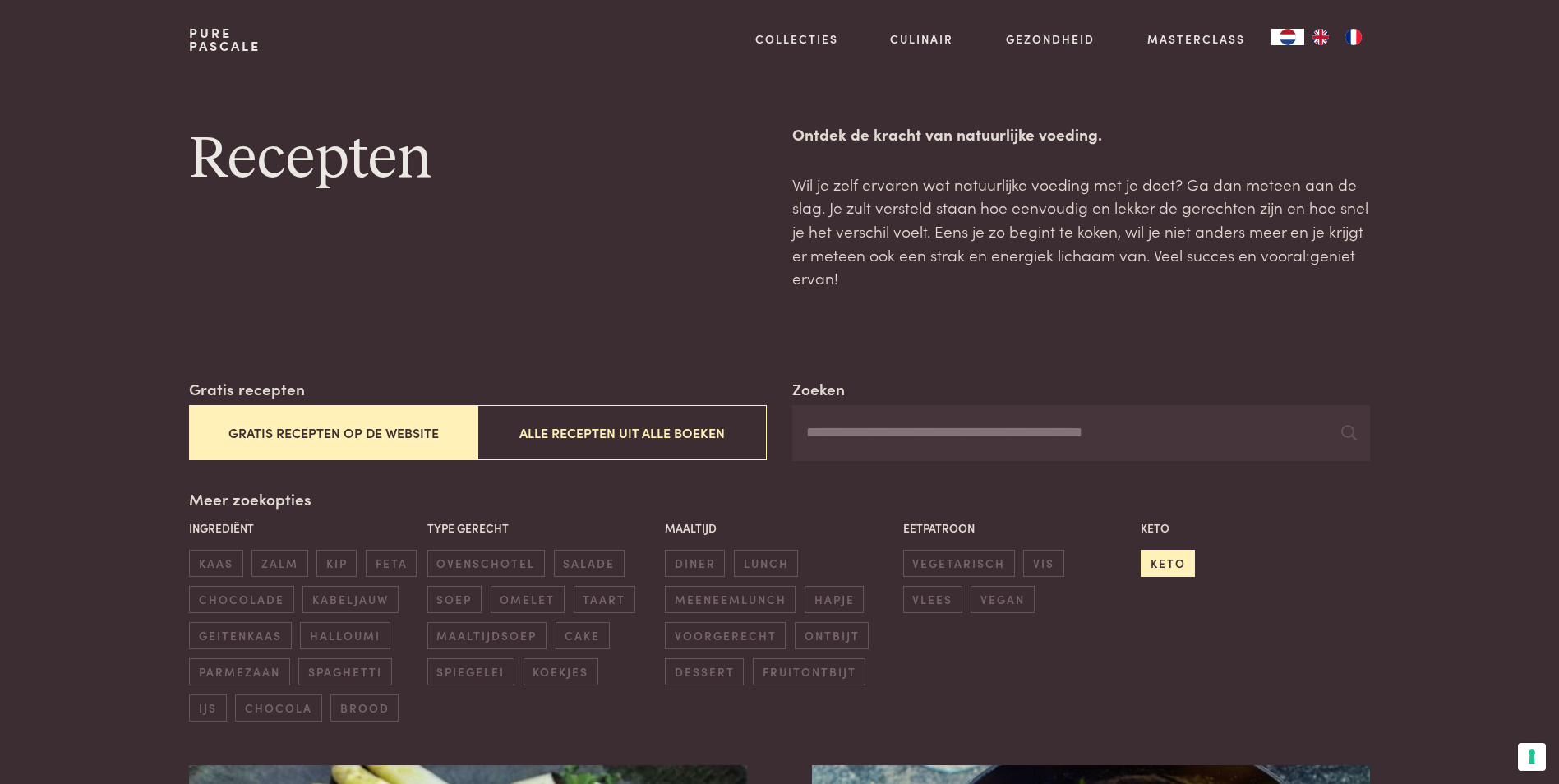
click at [1182, 561] on span "keto" at bounding box center [1168, 563] width 54 height 27
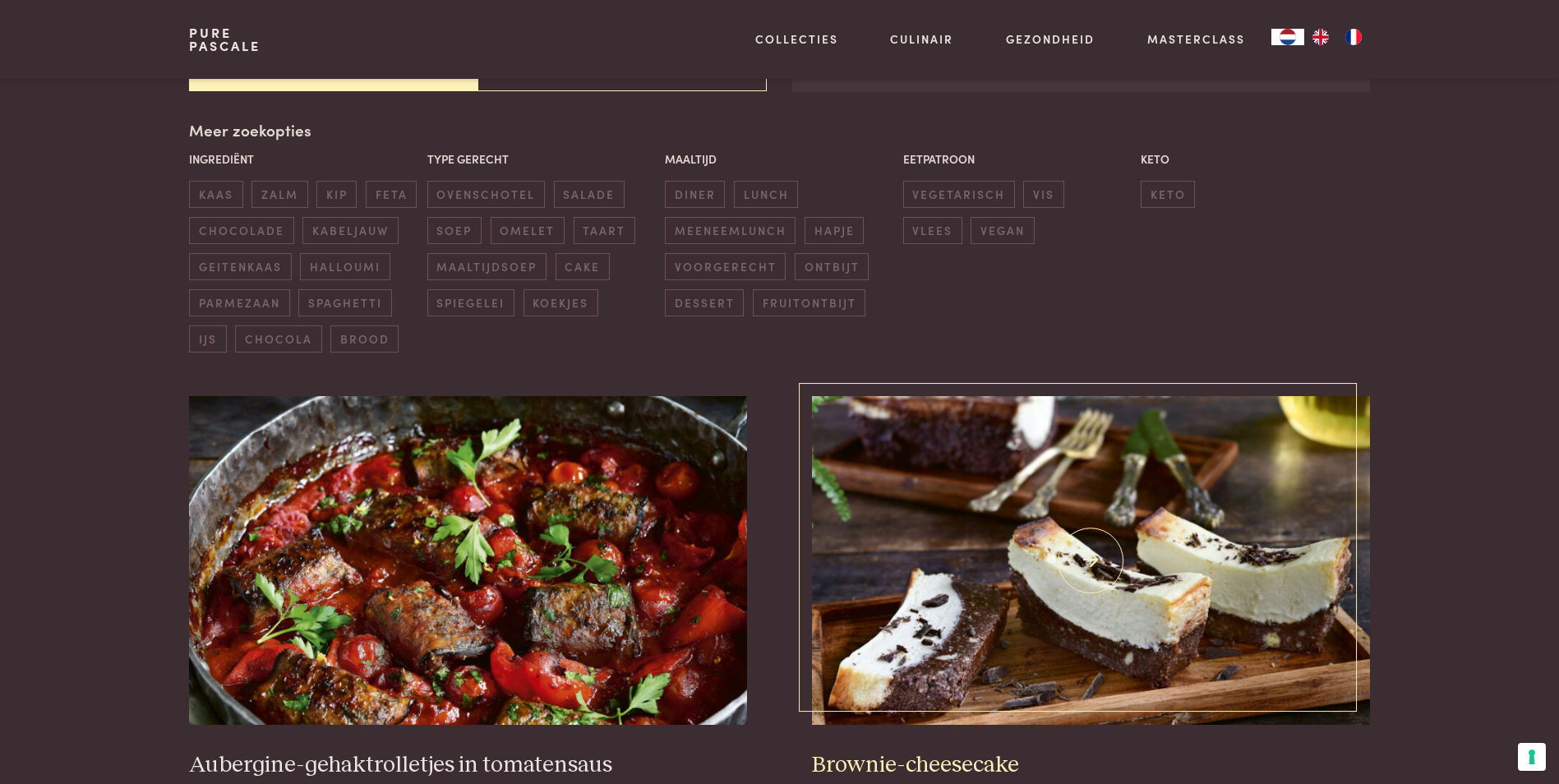
scroll to position [378, 0]
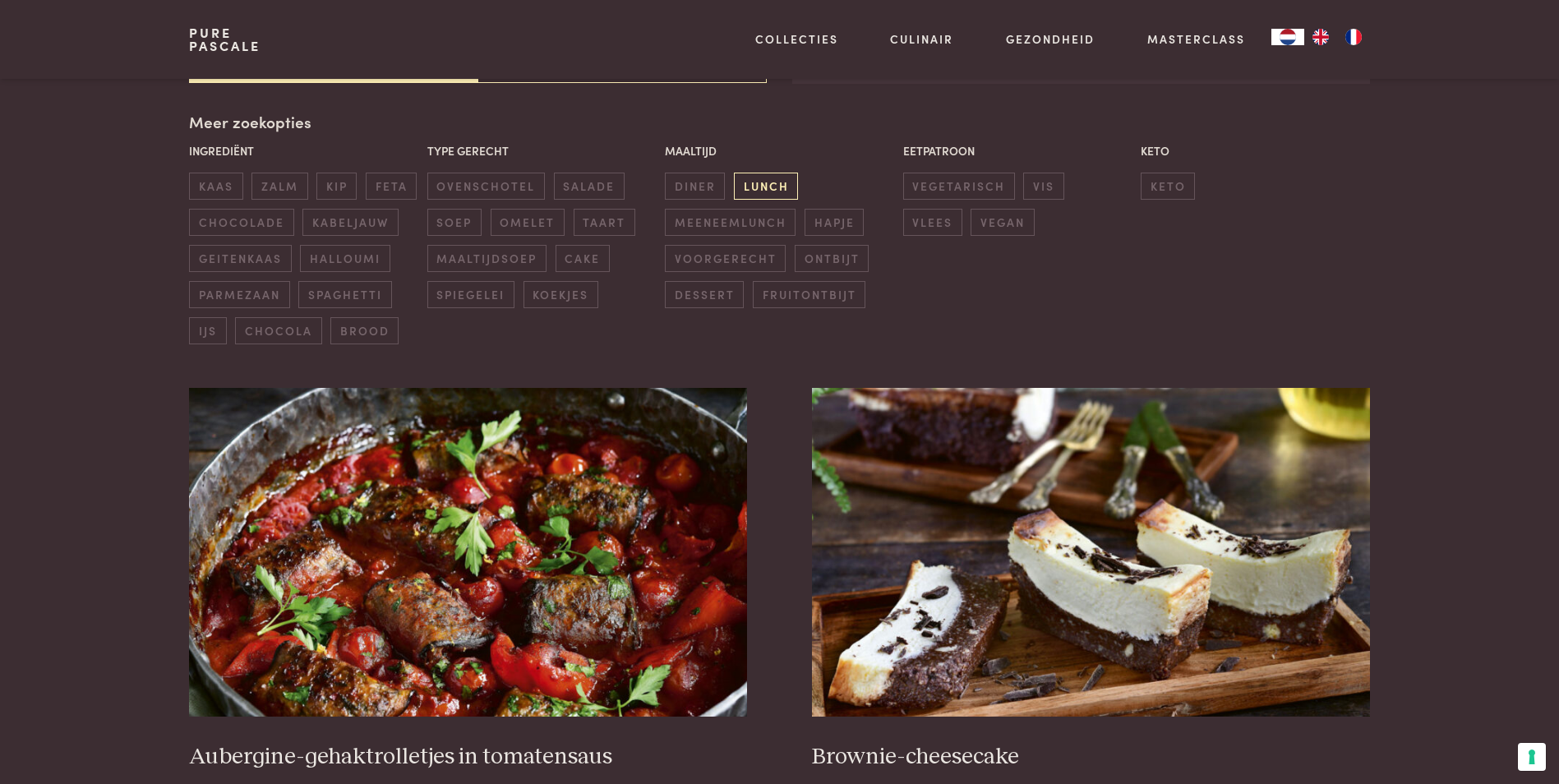
click at [737, 190] on span "lunch" at bounding box center [766, 186] width 64 height 27
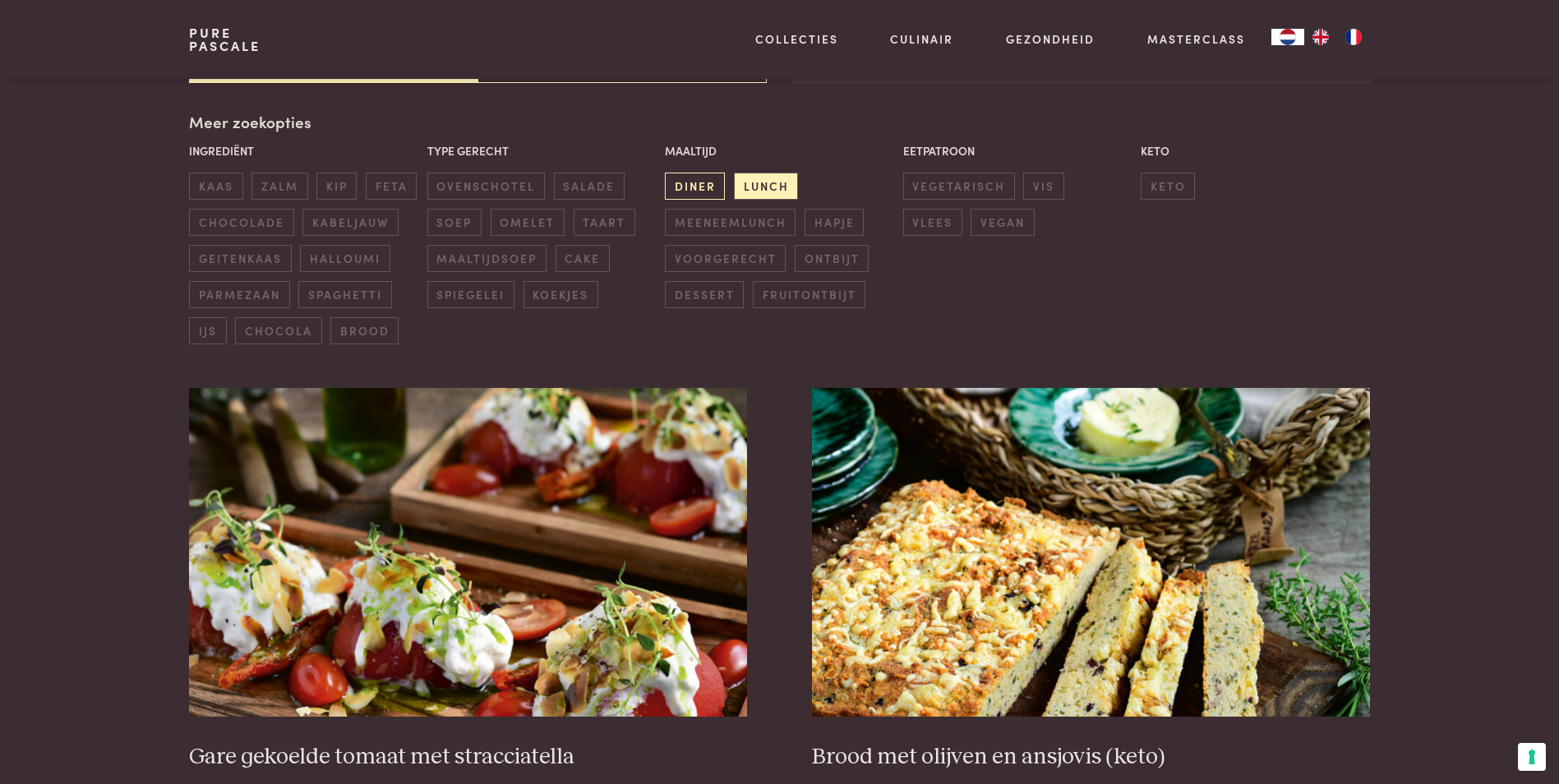
click at [703, 184] on span "diner" at bounding box center [695, 186] width 60 height 27
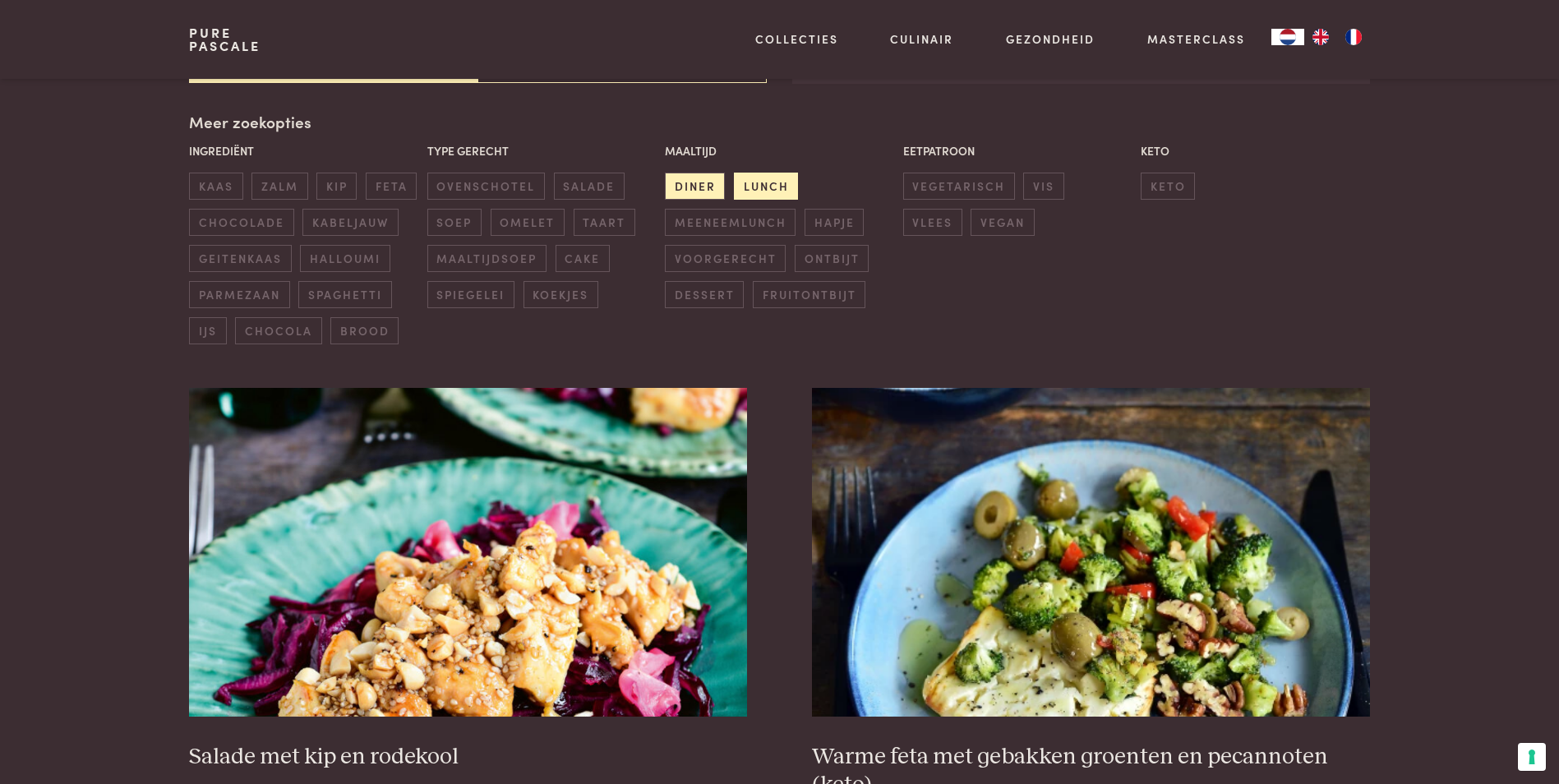
click at [759, 192] on span "lunch" at bounding box center [766, 186] width 64 height 27
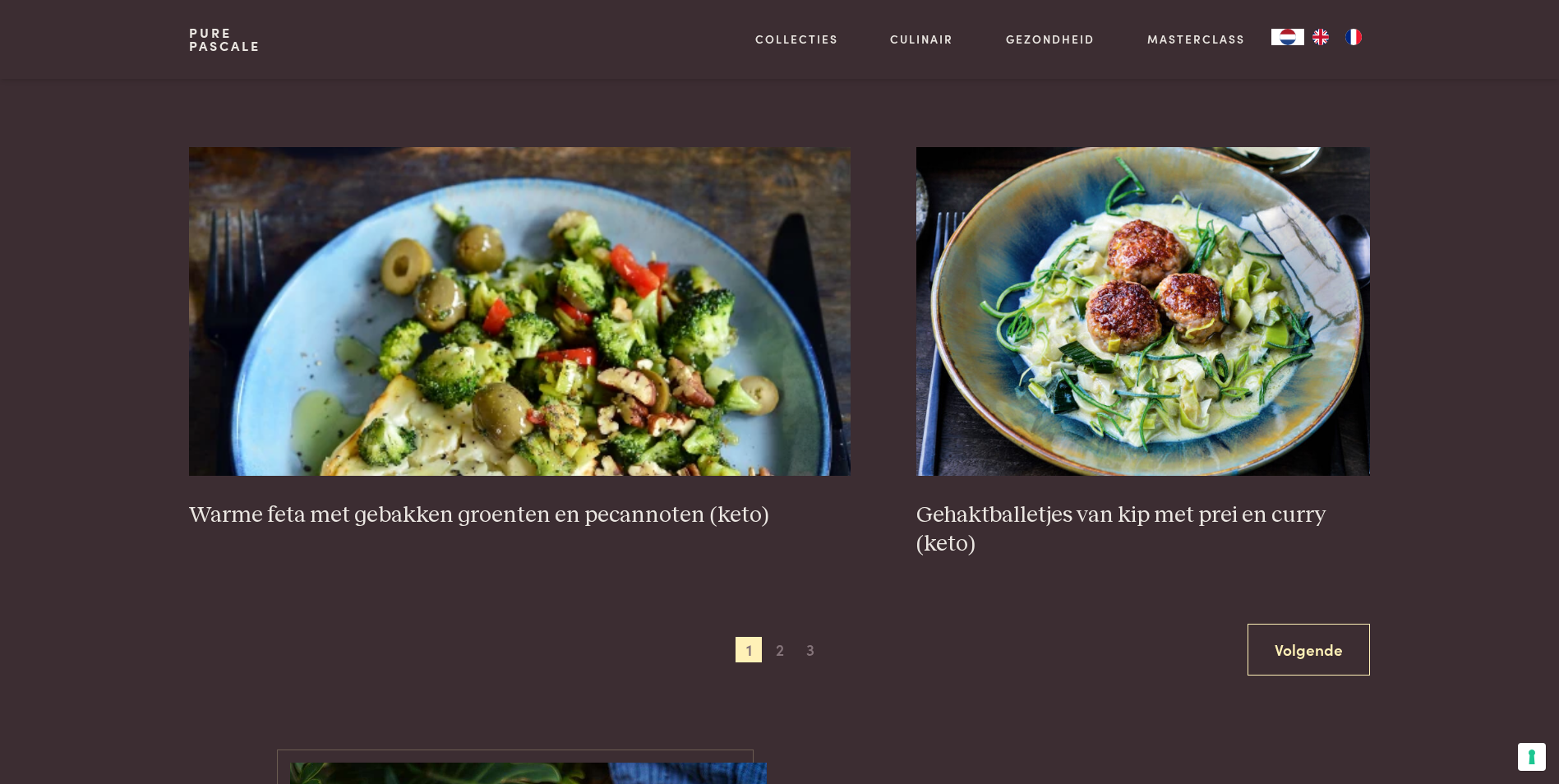
scroll to position [2925, 0]
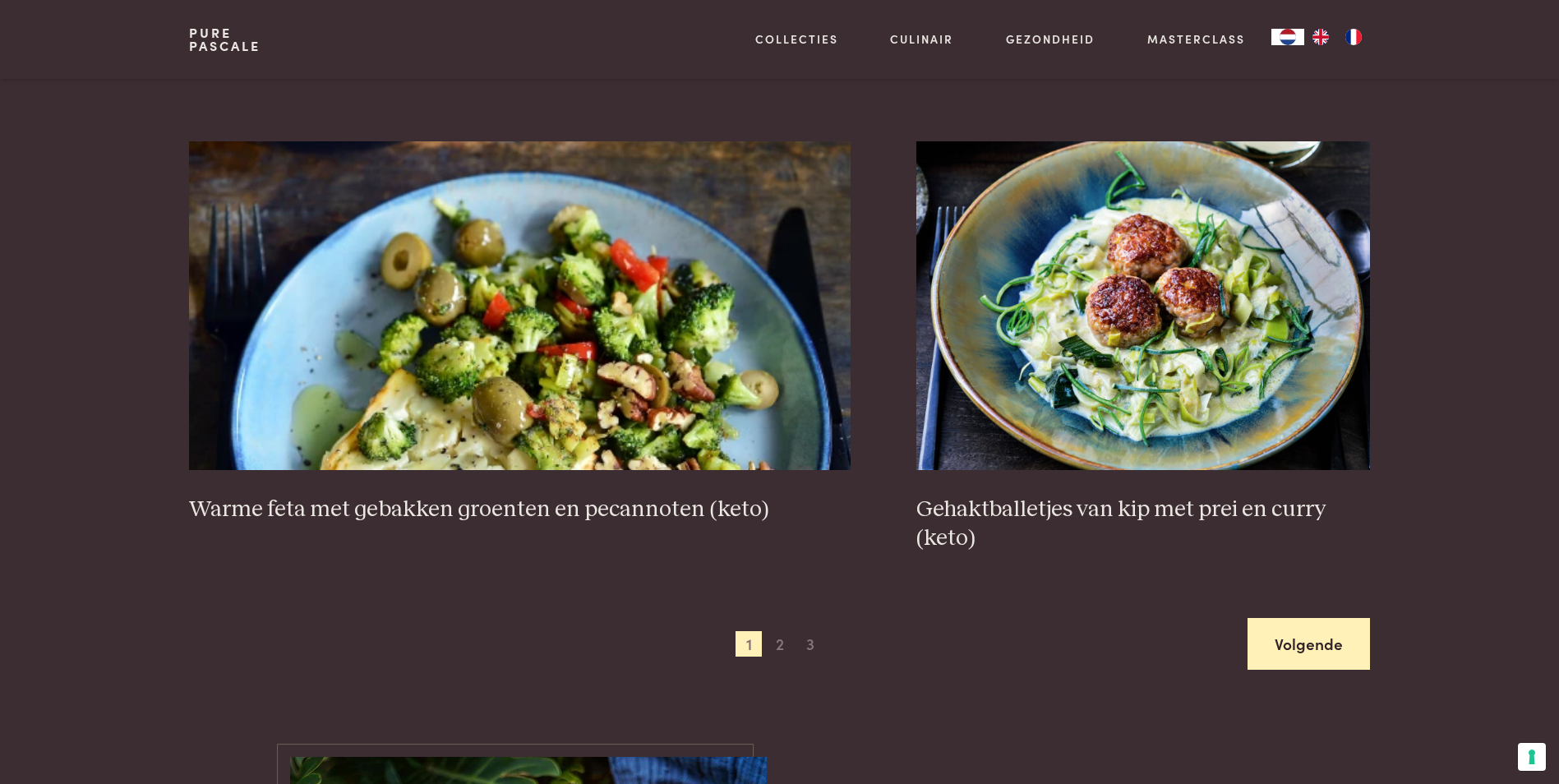
click at [1361, 641] on link "Volgende" at bounding box center [1308, 644] width 122 height 52
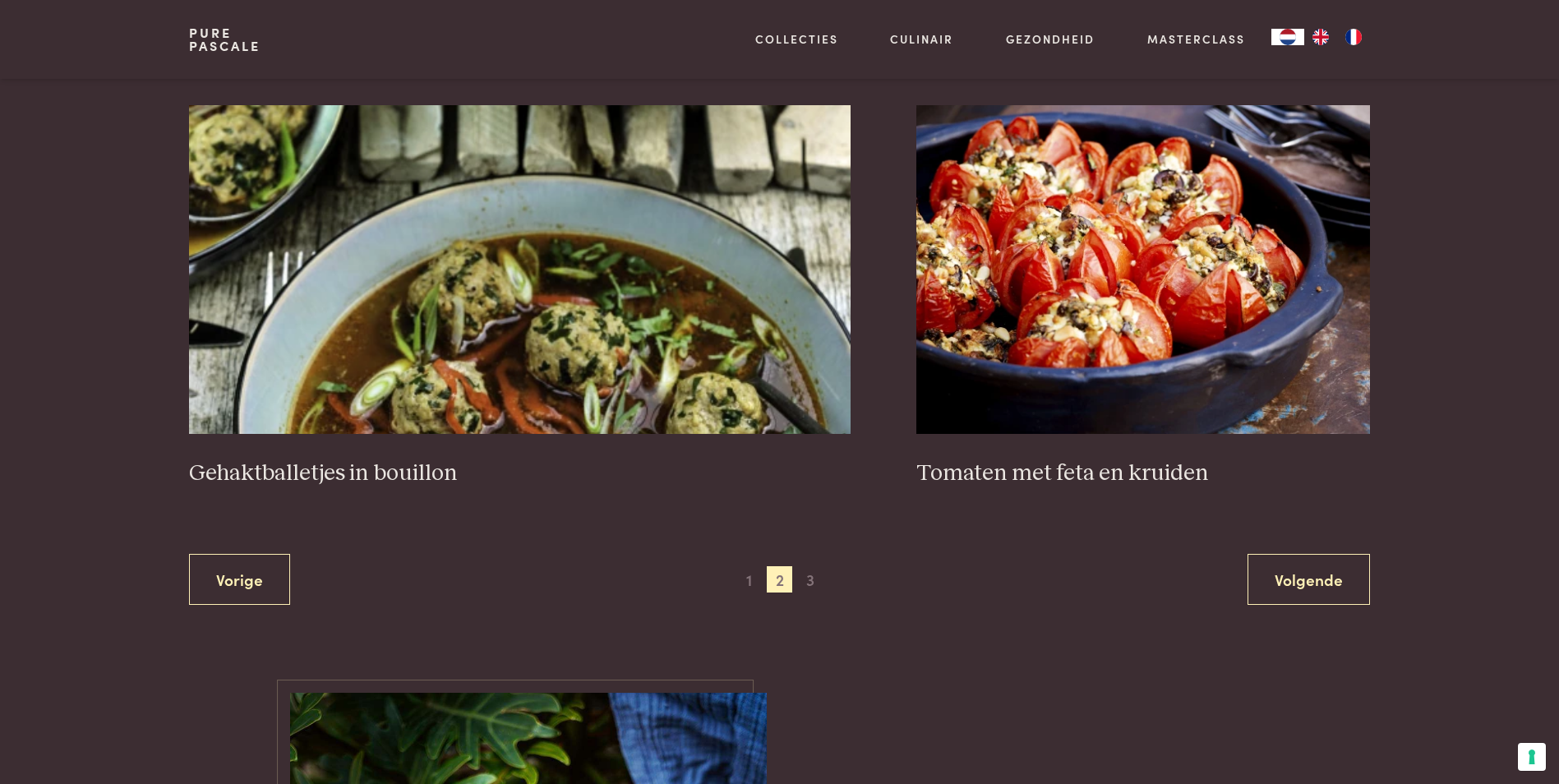
scroll to position [3007, 0]
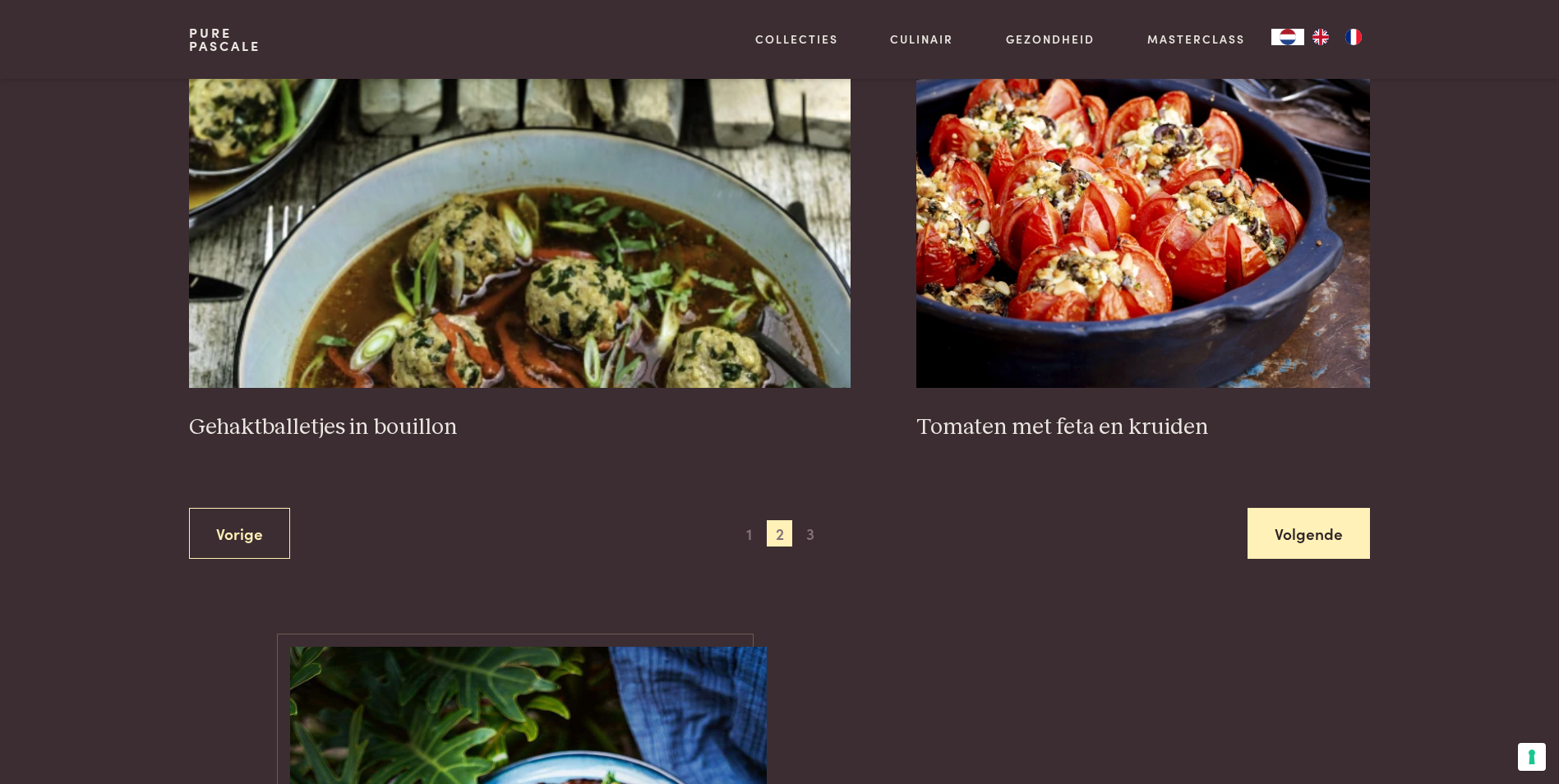
click at [1341, 544] on link "Volgende" at bounding box center [1308, 533] width 122 height 52
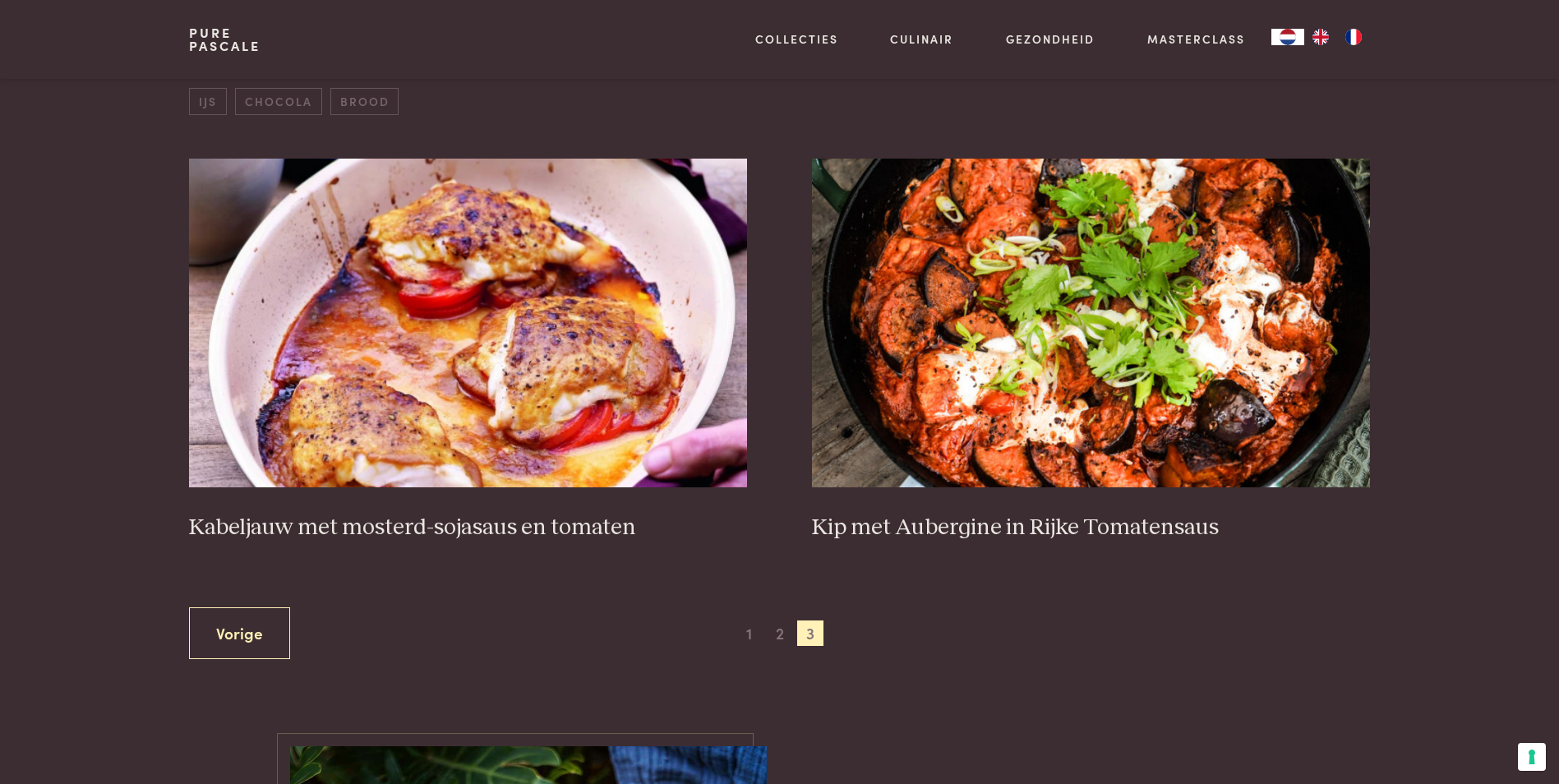
scroll to position [624, 0]
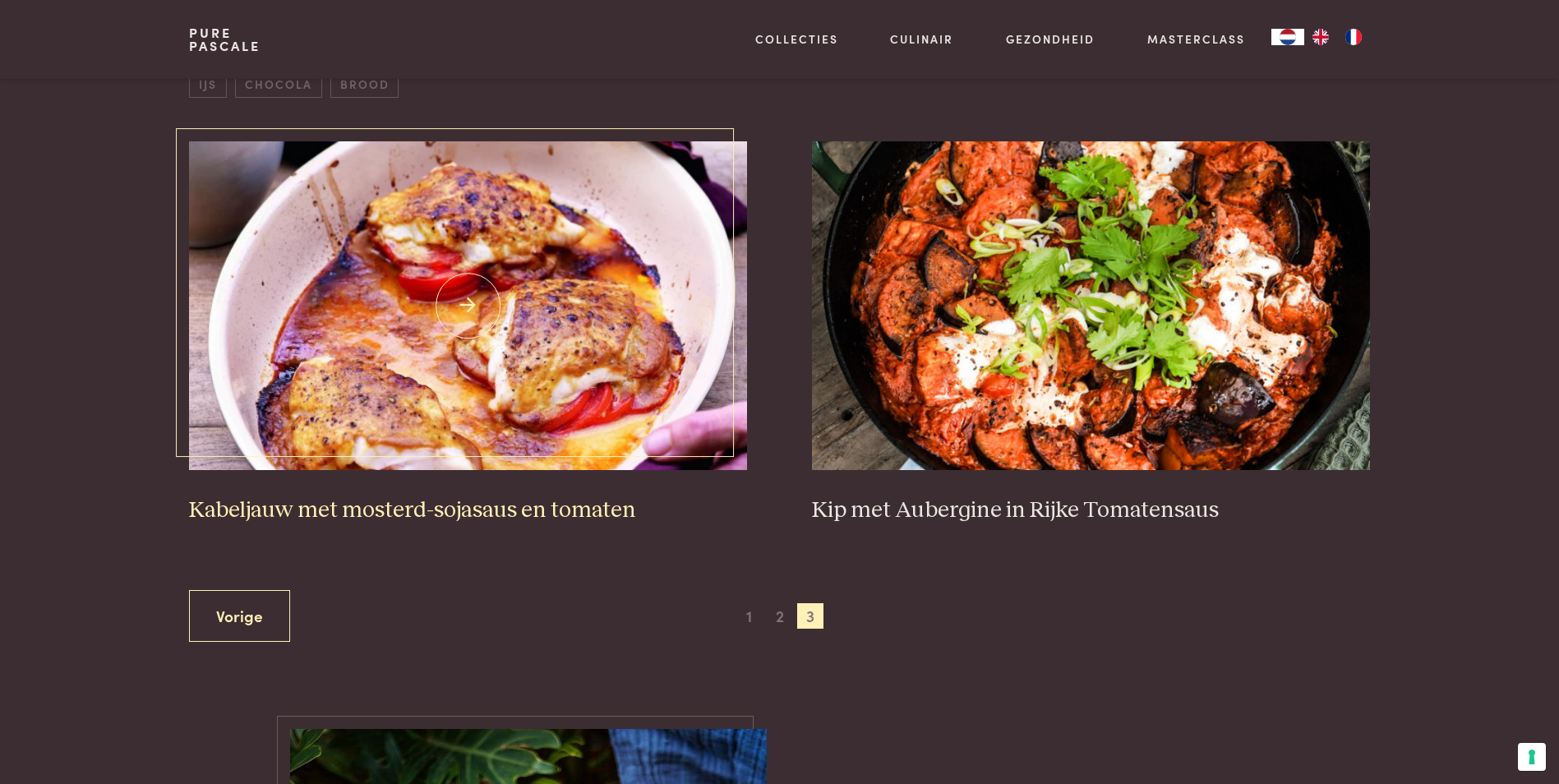
click at [382, 423] on img at bounding box center [468, 305] width 558 height 329
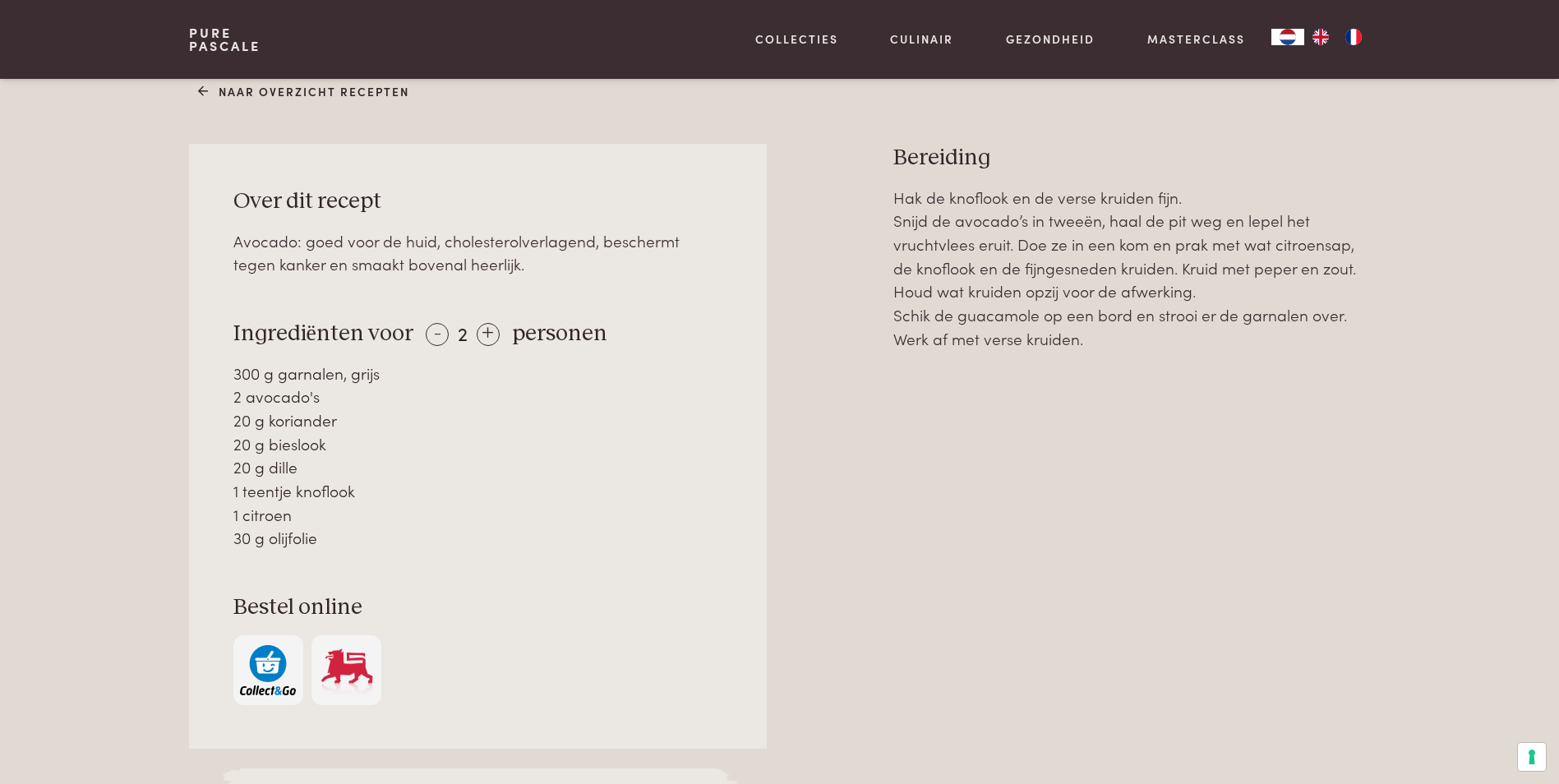
scroll to position [740, 0]
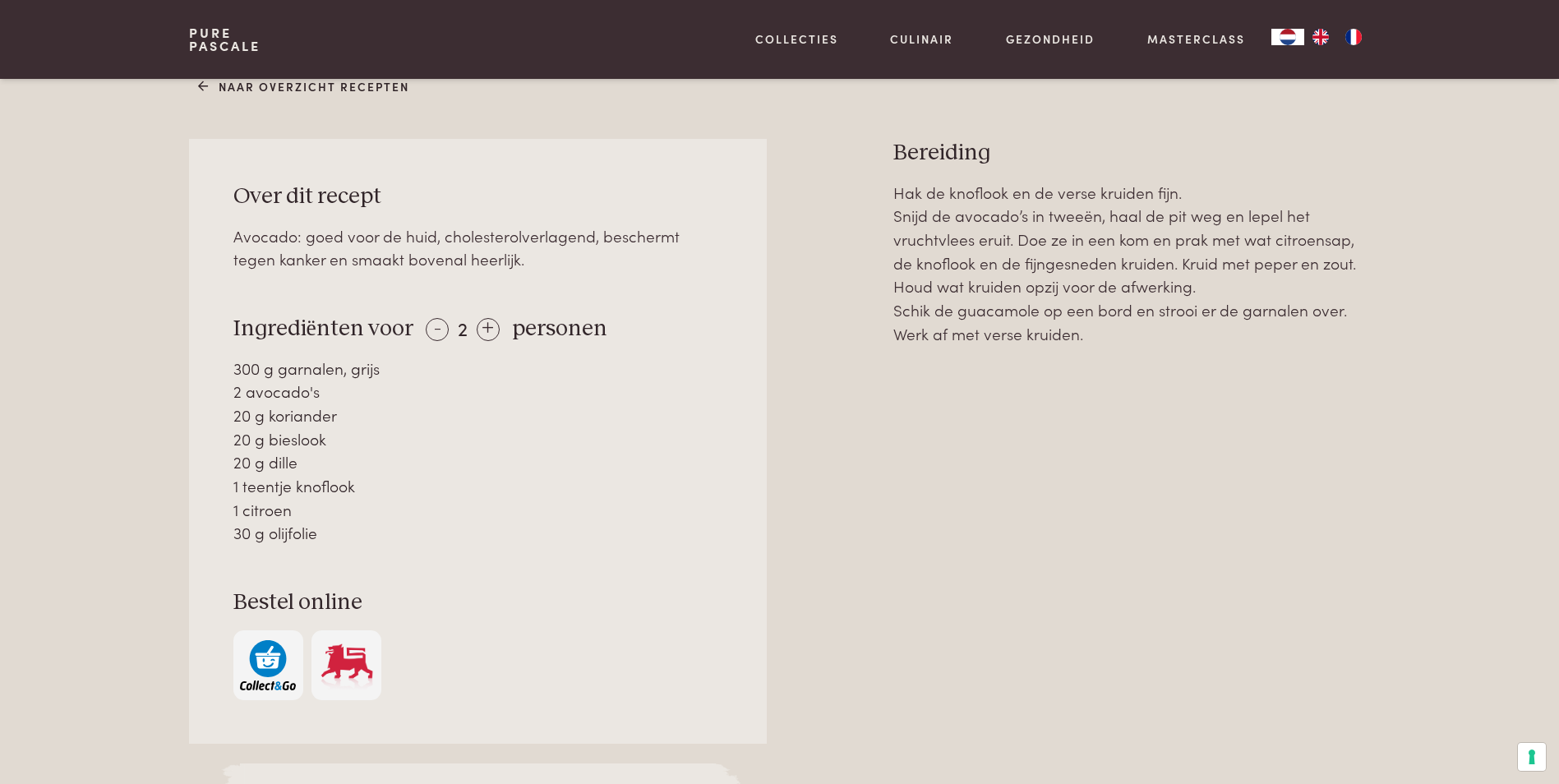
drag, startPoint x: 799, startPoint y: 628, endPoint x: 790, endPoint y: 623, distance: 10.3
